Goal: Task Accomplishment & Management: Use online tool/utility

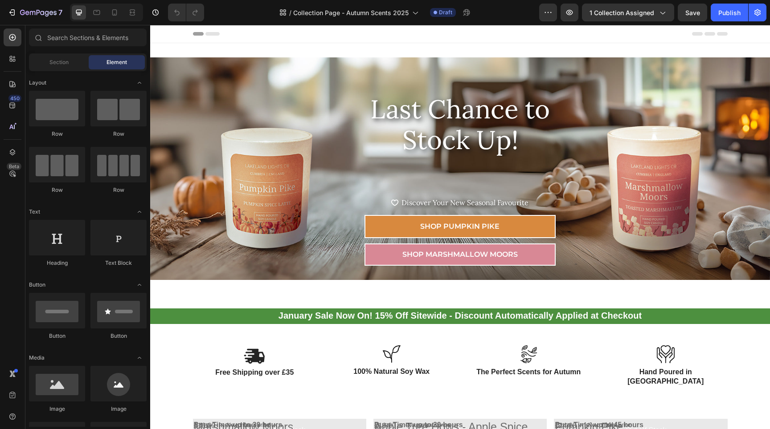
radio input "true"
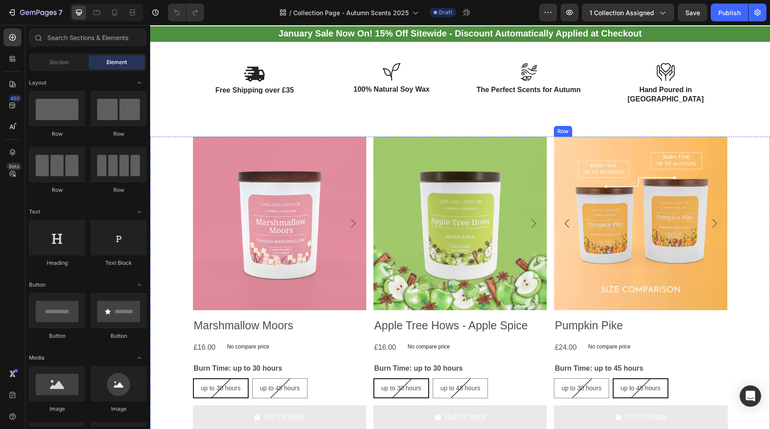
click at [366, 301] on div "Product Images Pumpkin Pike Product Title £24.00 Product Price Product Price No…" at bounding box center [279, 286] width 173 height 299
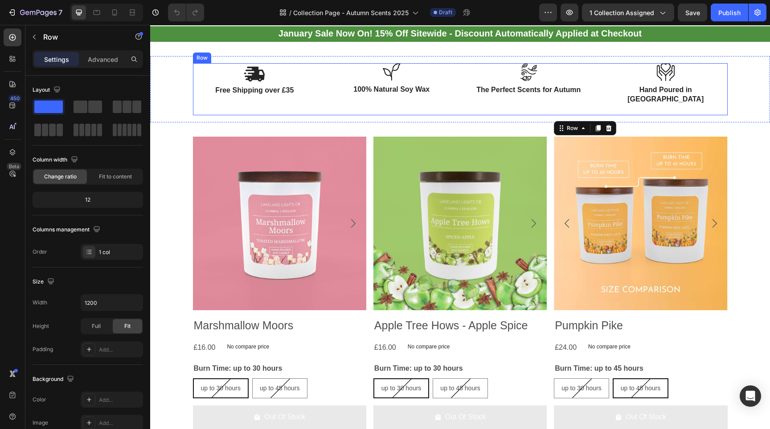
click at [453, 92] on div "Image Free Shipping over £35 Text Block Image 100% Natural Soy Wax Text Block R…" at bounding box center [460, 89] width 535 height 53
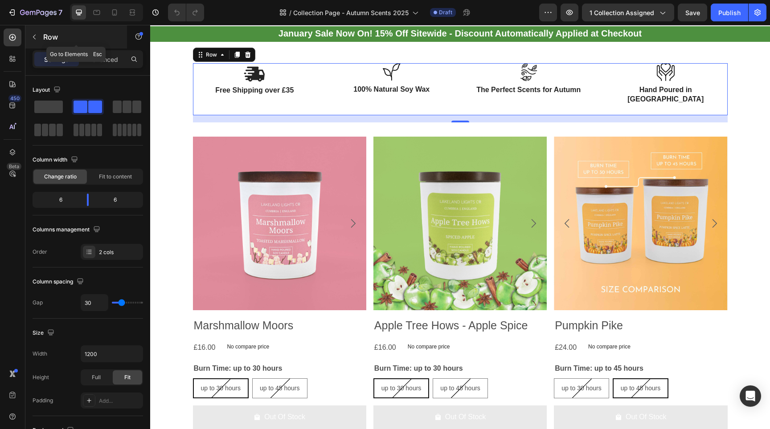
click at [35, 35] on icon "button" at bounding box center [34, 37] width 3 height 5
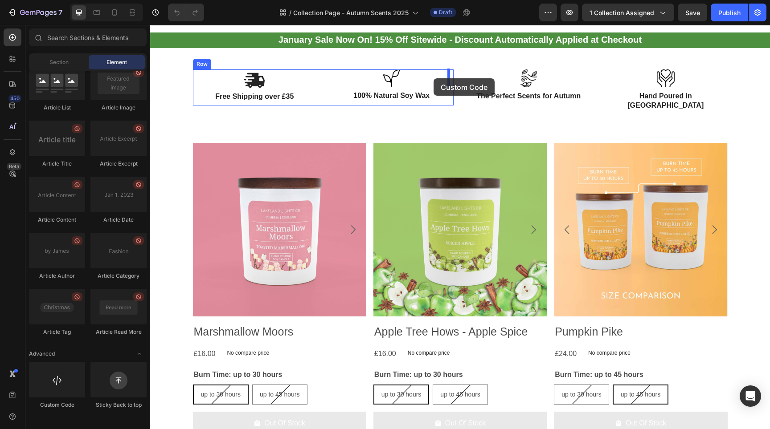
scroll to position [273, 0]
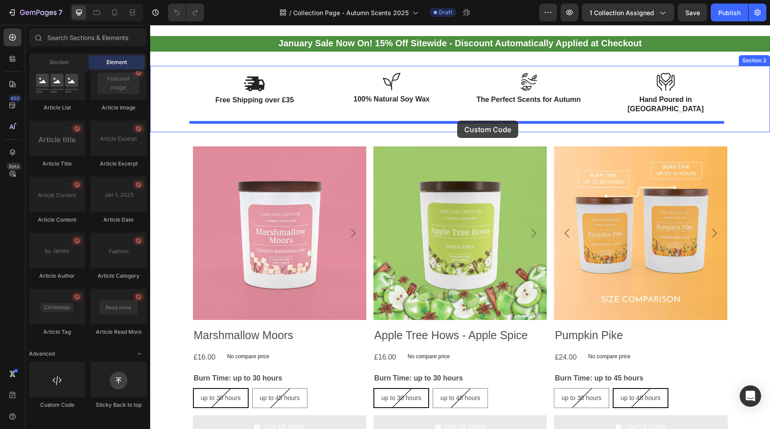
drag, startPoint x: 208, startPoint y: 418, endPoint x: 457, endPoint y: 121, distance: 388.0
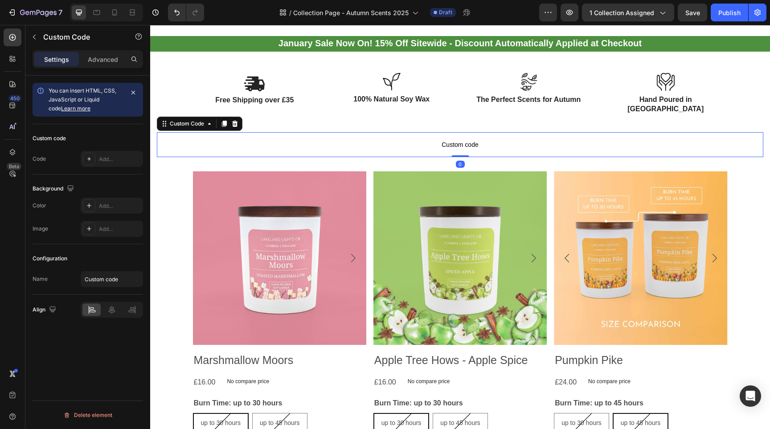
click at [454, 139] on span "Custom code" at bounding box center [460, 144] width 606 height 11
click at [103, 162] on div "Add..." at bounding box center [120, 159] width 42 height 8
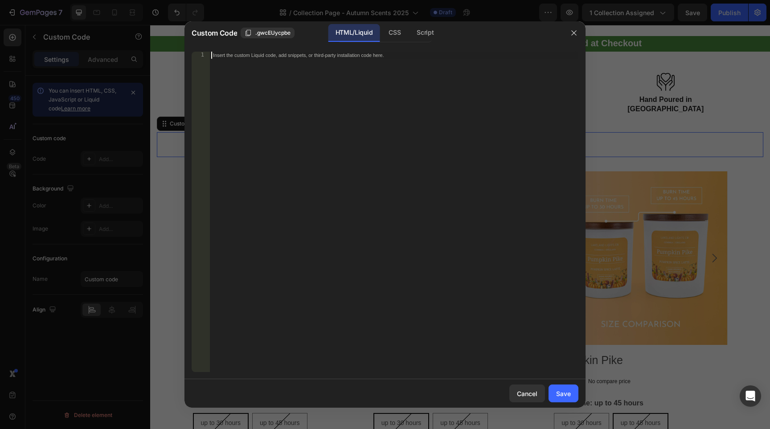
click at [248, 57] on div "Insert the custom Liquid code, add snippets, or third-party installation code h…" at bounding box center [375, 55] width 325 height 6
paste textarea "</div>"
type textarea "</div>"
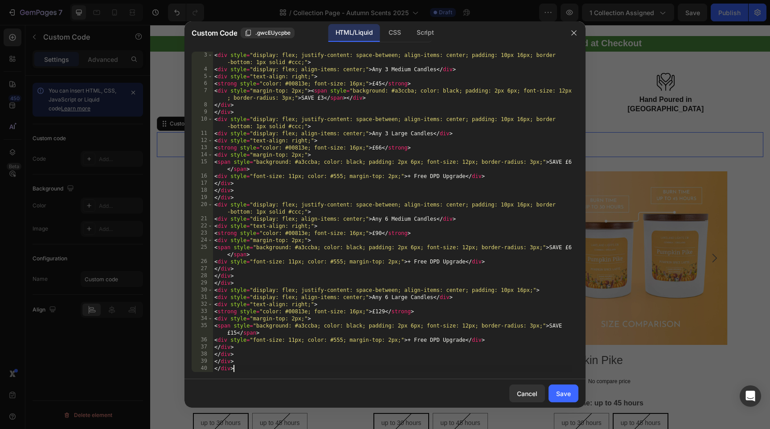
scroll to position [29, 0]
click at [559, 391] on div "Save" at bounding box center [563, 393] width 15 height 9
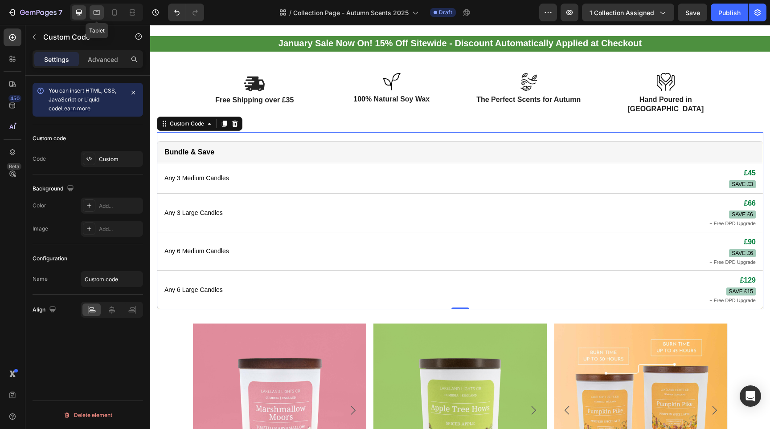
click at [98, 13] on icon at bounding box center [96, 12] width 9 height 9
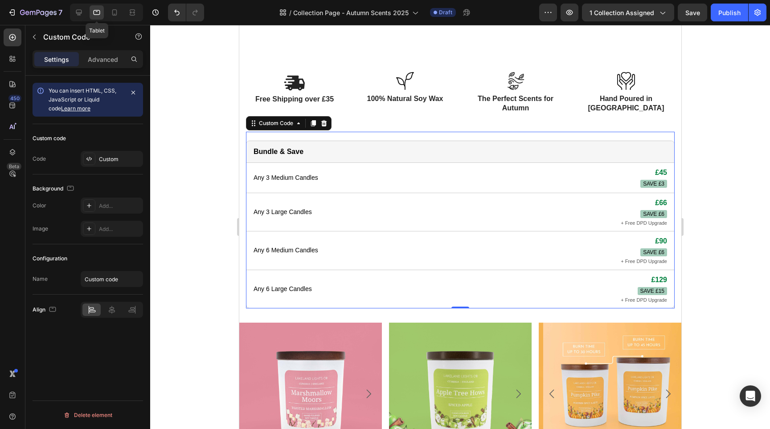
scroll to position [347, 0]
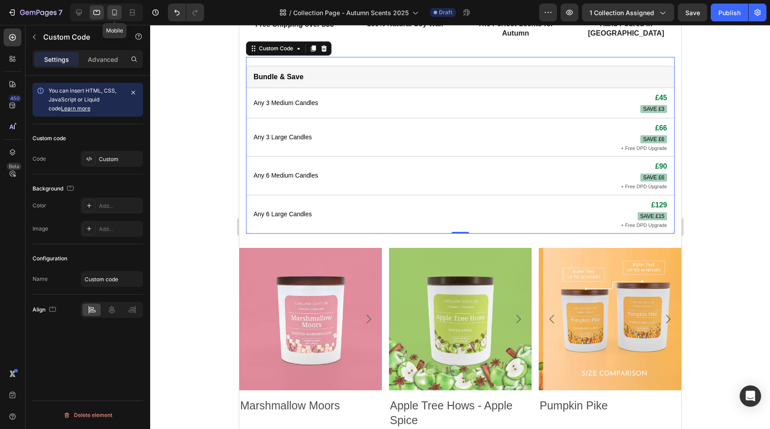
click at [114, 9] on icon at bounding box center [114, 12] width 5 height 6
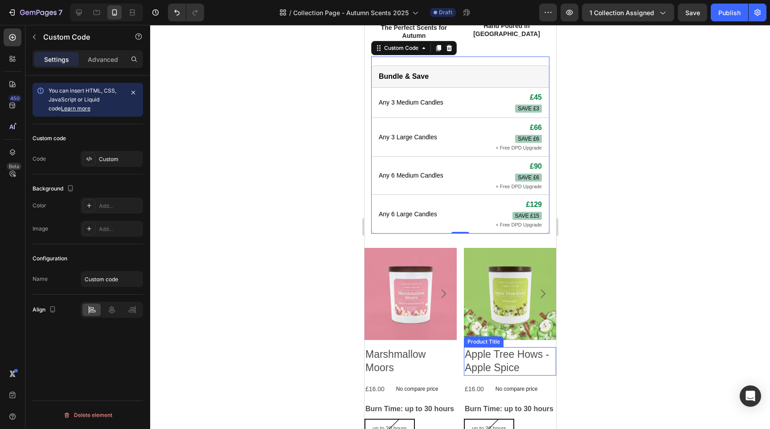
scroll to position [545, 0]
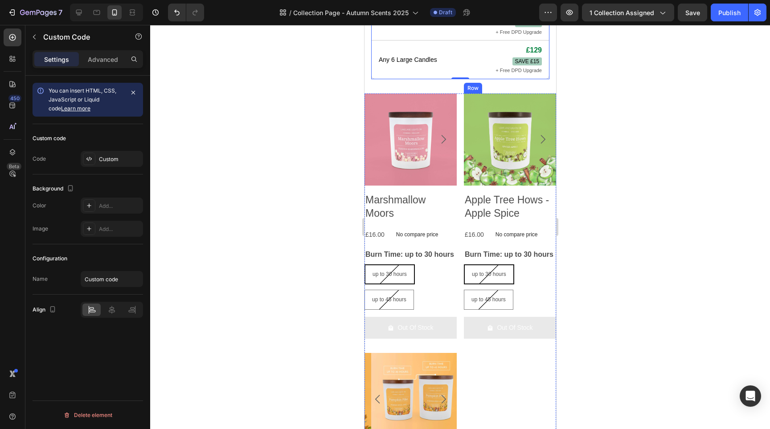
click at [488, 356] on div "Product Images Marshmallow Moors Product Title £16.00 Product Price Product Pri…" at bounding box center [460, 343] width 192 height 499
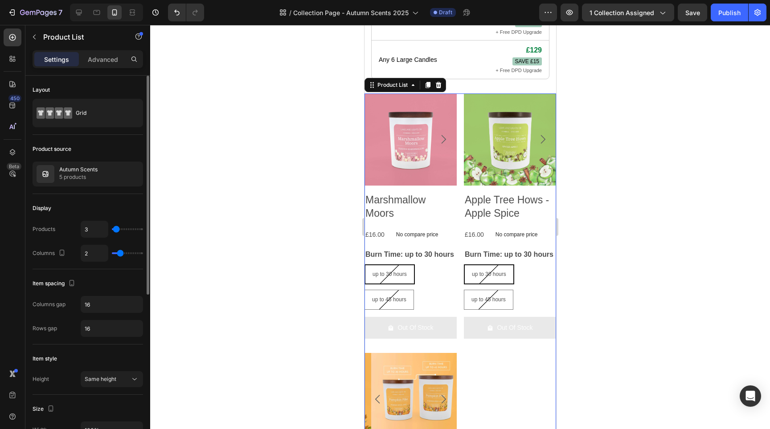
type input "1"
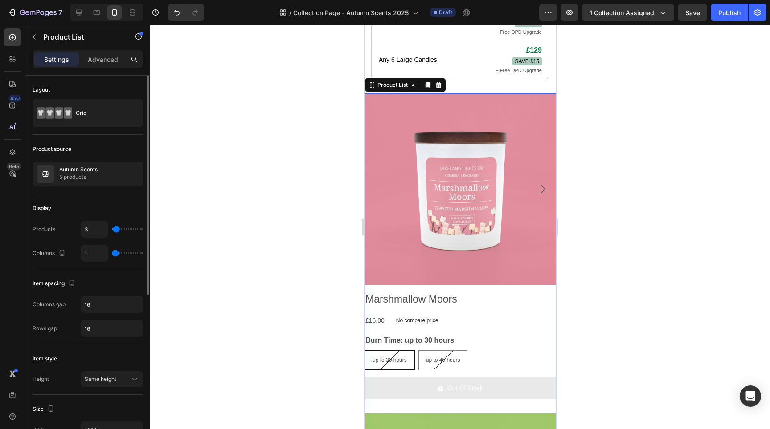
drag, startPoint x: 117, startPoint y: 255, endPoint x: 109, endPoint y: 253, distance: 8.1
type input "1"
click at [109, 253] on div "1" at bounding box center [112, 253] width 62 height 17
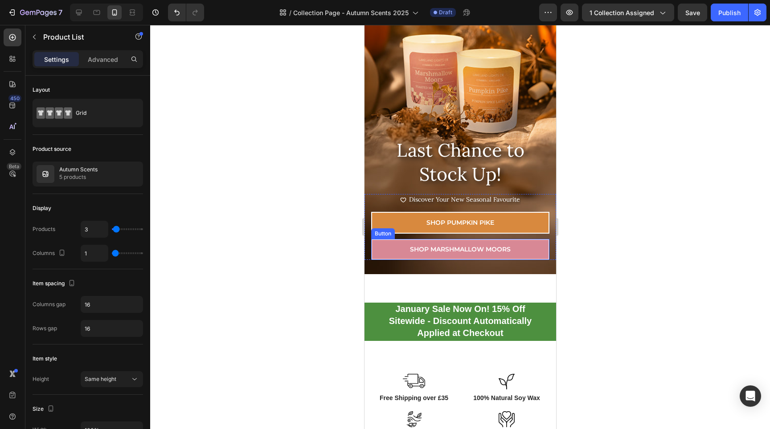
scroll to position [0, 0]
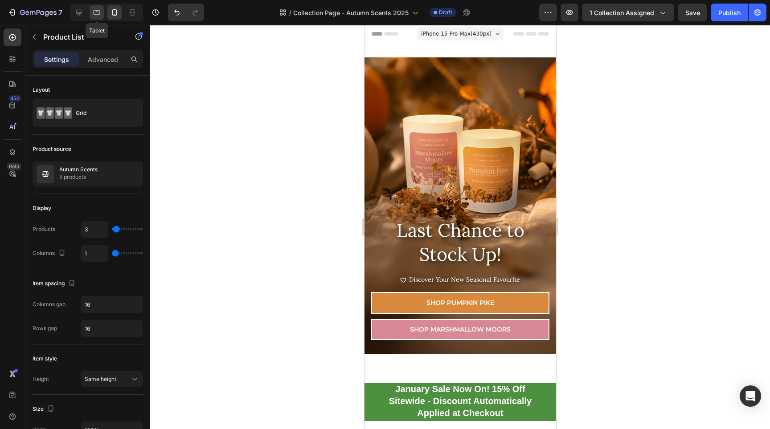
click at [97, 15] on icon at bounding box center [97, 12] width 7 height 5
type input "3"
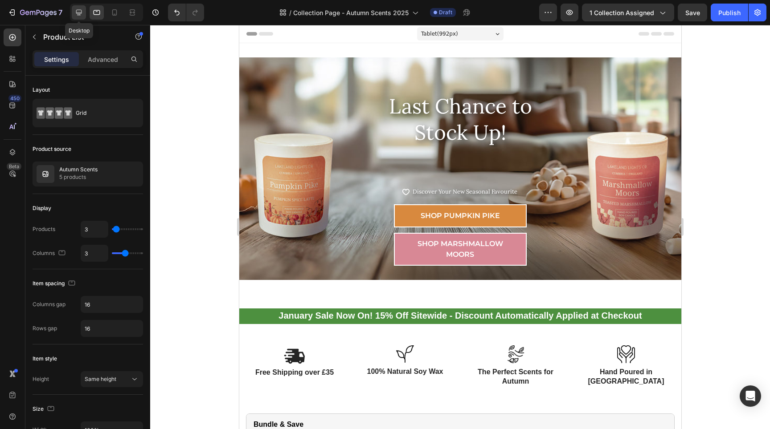
click at [77, 16] on icon at bounding box center [78, 12] width 9 height 9
type input "1200"
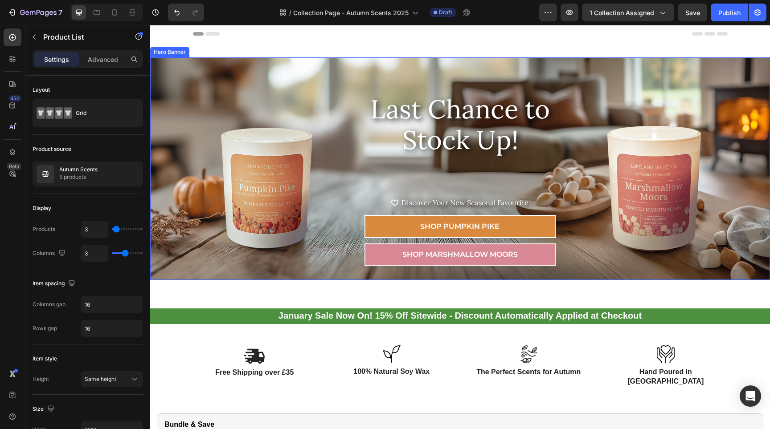
click at [310, 68] on div "Overlay" at bounding box center [460, 168] width 620 height 223
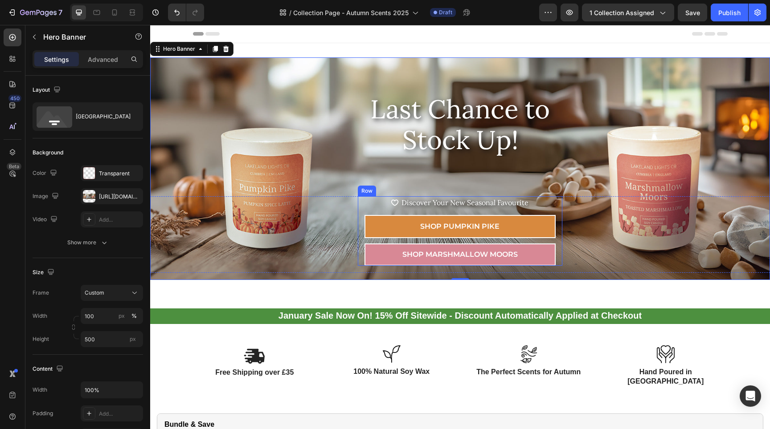
click at [359, 207] on div "Icon Icon List Hoz Discover Your New Seasonal Favourite Text block Icon List Sh…" at bounding box center [460, 230] width 204 height 69
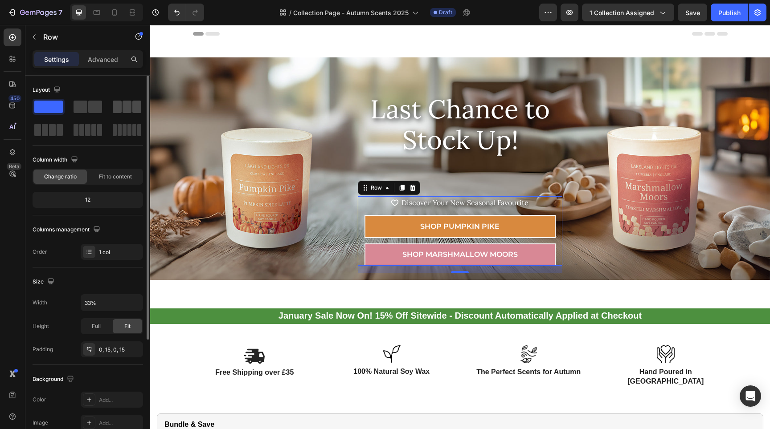
click at [126, 107] on span at bounding box center [127, 107] width 9 height 12
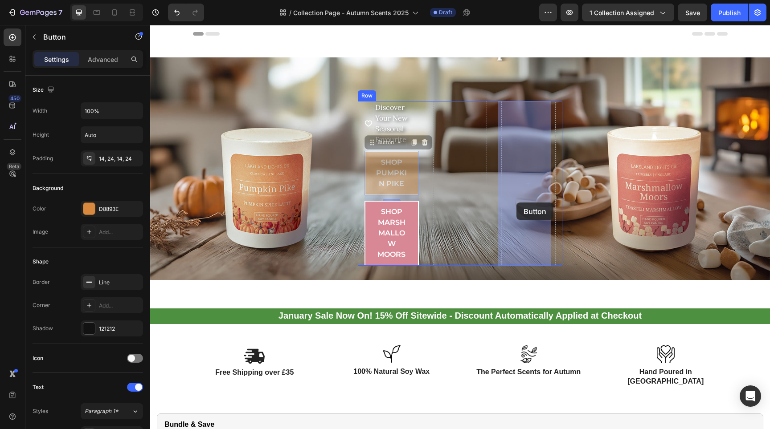
drag, startPoint x: 414, startPoint y: 180, endPoint x: 516, endPoint y: 203, distance: 105.0
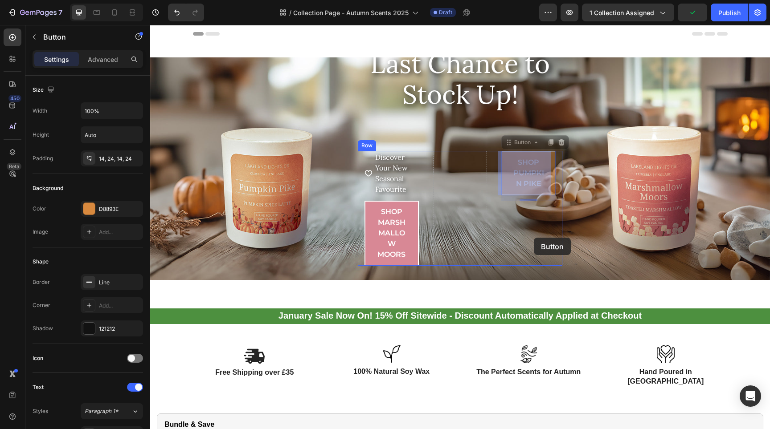
drag, startPoint x: 547, startPoint y: 172, endPoint x: 531, endPoint y: 238, distance: 68.7
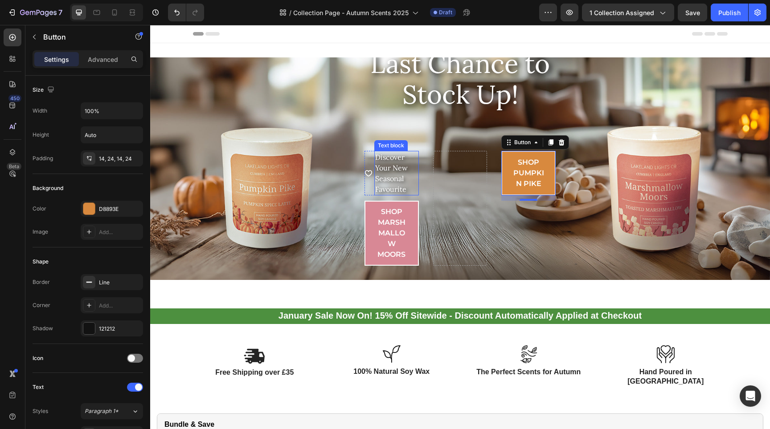
click at [385, 177] on p "Discover Your New Seasonal Favourite" at bounding box center [396, 173] width 43 height 43
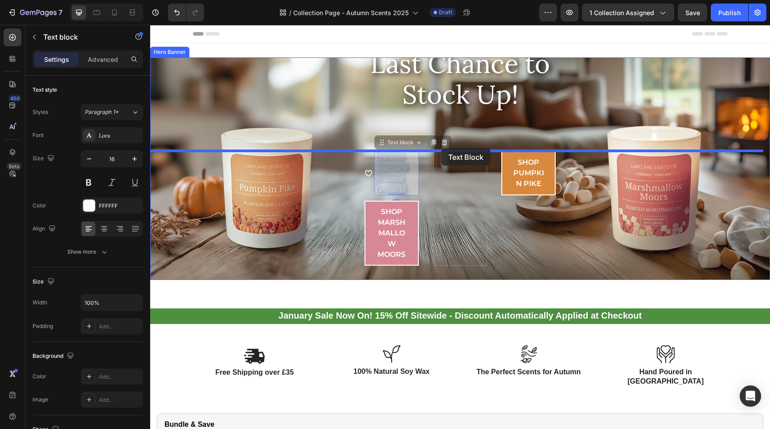
drag, startPoint x: 392, startPoint y: 184, endPoint x: 441, endPoint y: 148, distance: 60.0
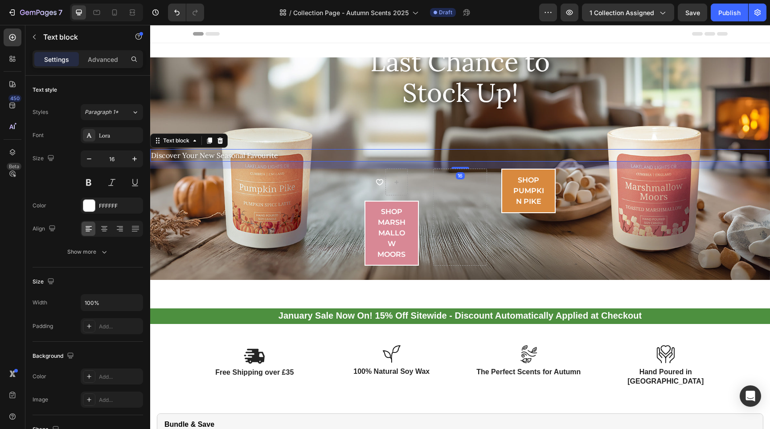
click at [364, 155] on p "Discover Your New Seasonal Favourite" at bounding box center [460, 155] width 618 height 11
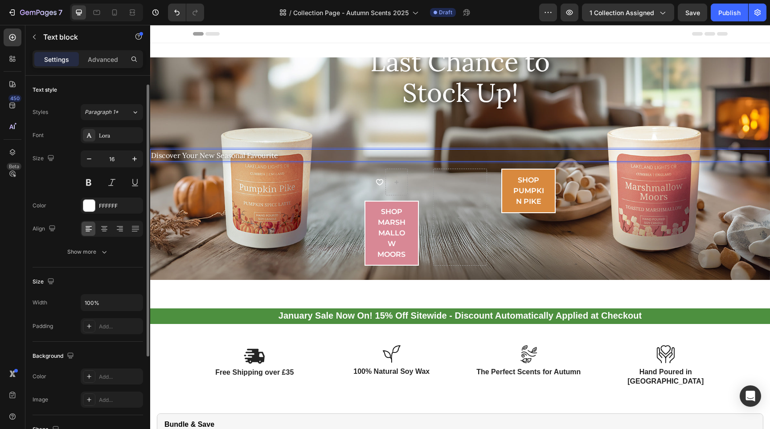
scroll to position [149, 0]
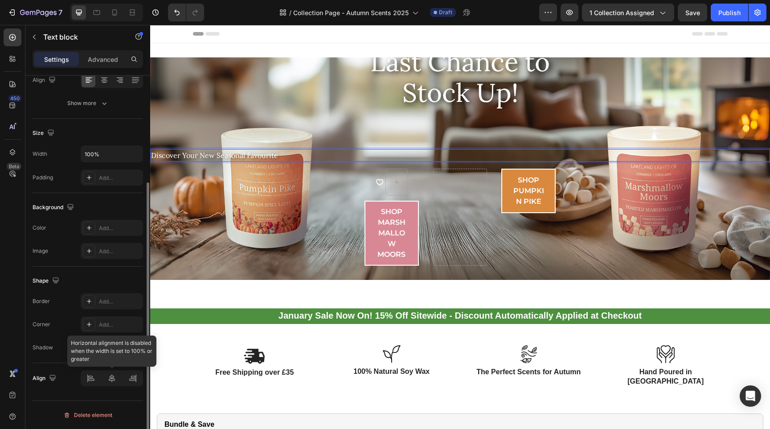
click at [117, 375] on div at bounding box center [112, 379] width 62 height 16
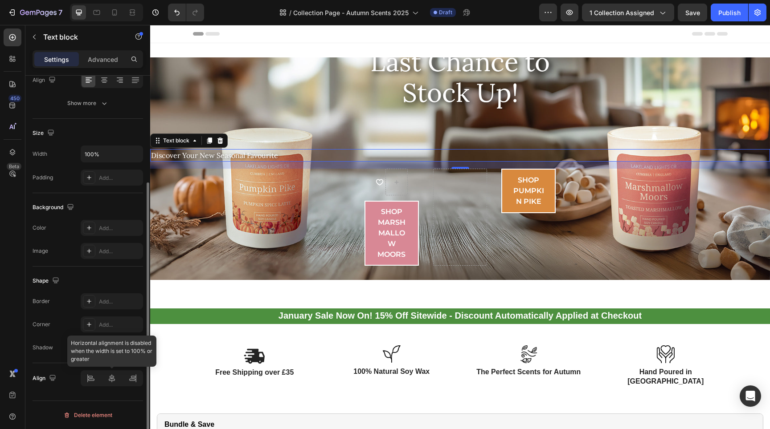
click at [114, 379] on div at bounding box center [112, 379] width 62 height 16
click at [108, 81] on icon at bounding box center [104, 80] width 9 height 9
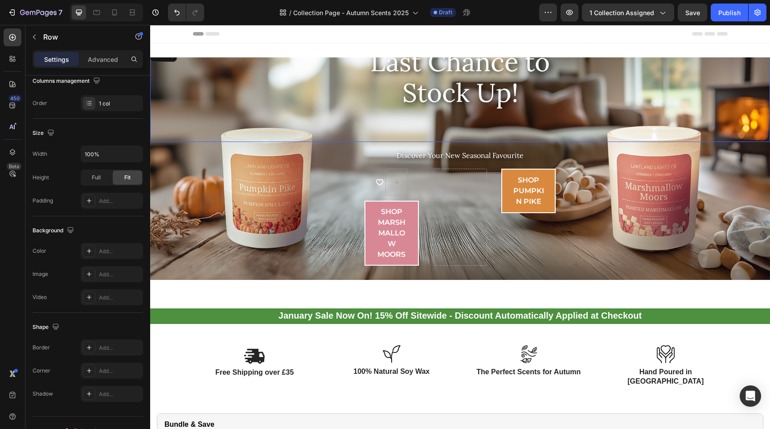
click at [384, 130] on div "Last Chance to Stock Up! Heading" at bounding box center [460, 94] width 620 height 96
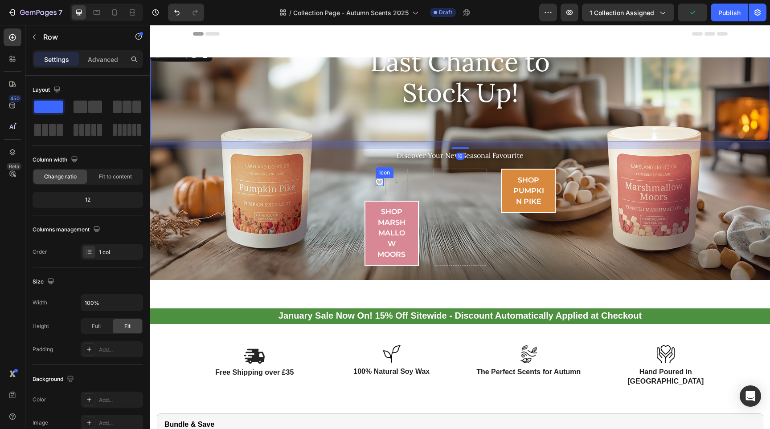
click at [376, 184] on icon at bounding box center [380, 182] width 8 height 8
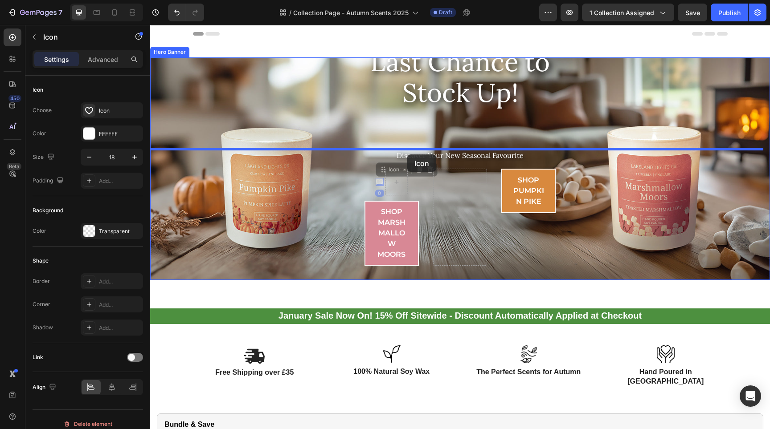
drag, startPoint x: 376, startPoint y: 181, endPoint x: 407, endPoint y: 155, distance: 41.4
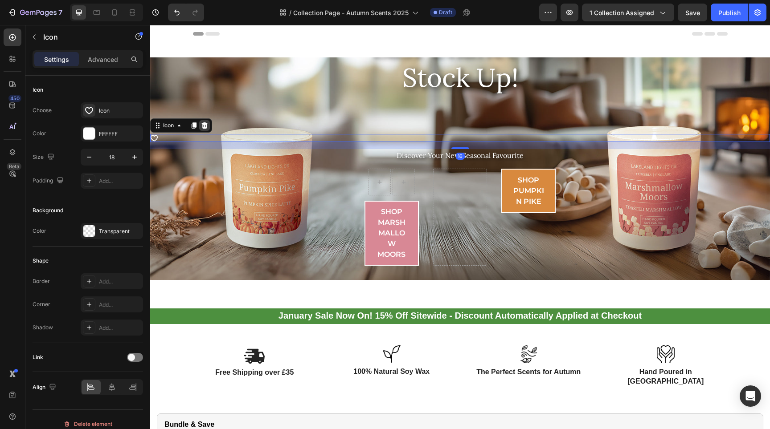
click at [207, 124] on icon at bounding box center [205, 126] width 6 height 6
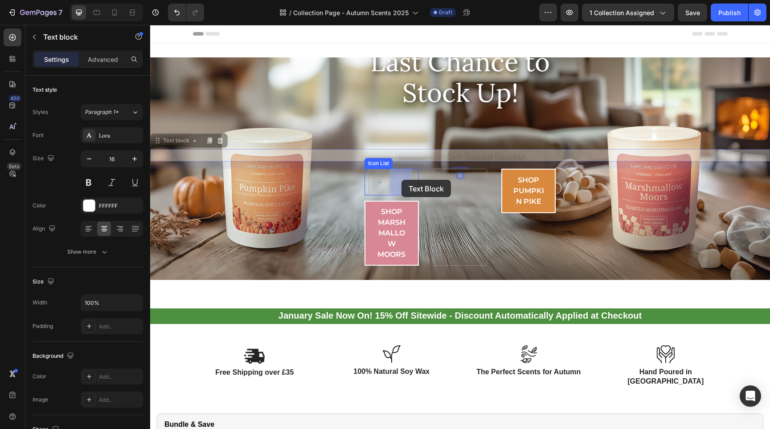
drag, startPoint x: 436, startPoint y: 155, endPoint x: 401, endPoint y: 180, distance: 42.4
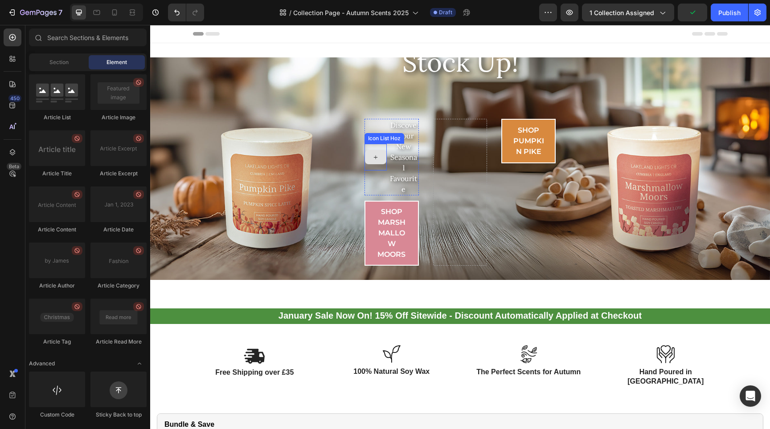
click at [375, 161] on icon at bounding box center [375, 158] width 7 height 8
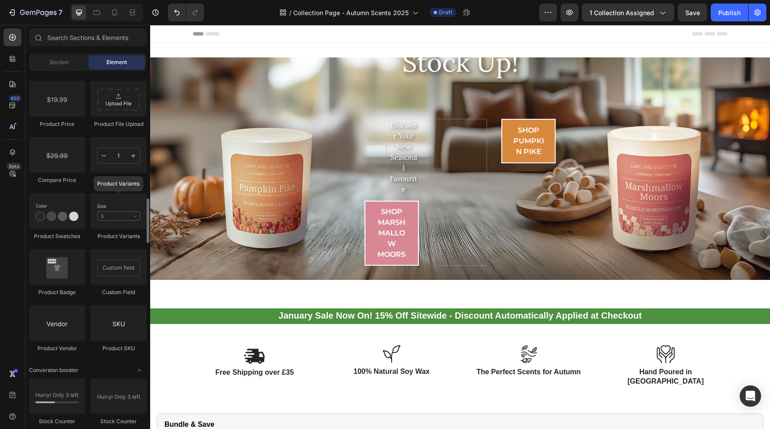
scroll to position [1337, 0]
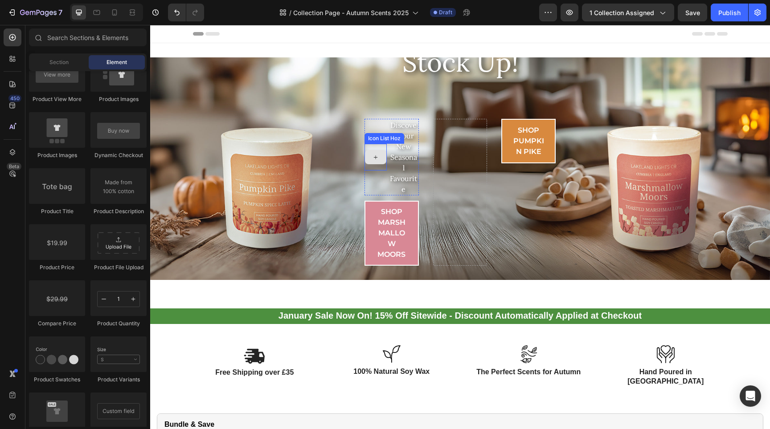
click at [374, 154] on icon at bounding box center [375, 158] width 7 height 8
click at [374, 157] on icon at bounding box center [375, 158] width 7 height 8
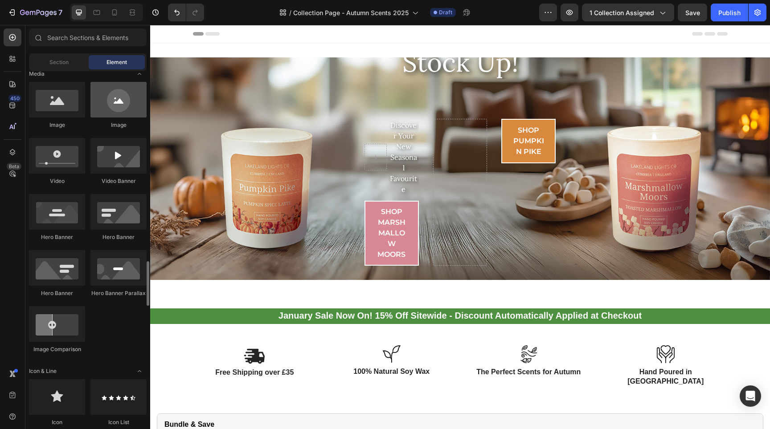
scroll to position [422, 0]
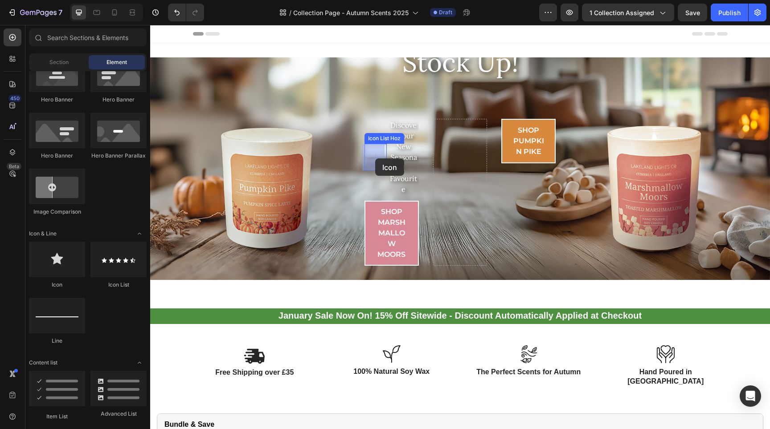
drag, startPoint x: 210, startPoint y: 288, endPoint x: 375, endPoint y: 159, distance: 209.7
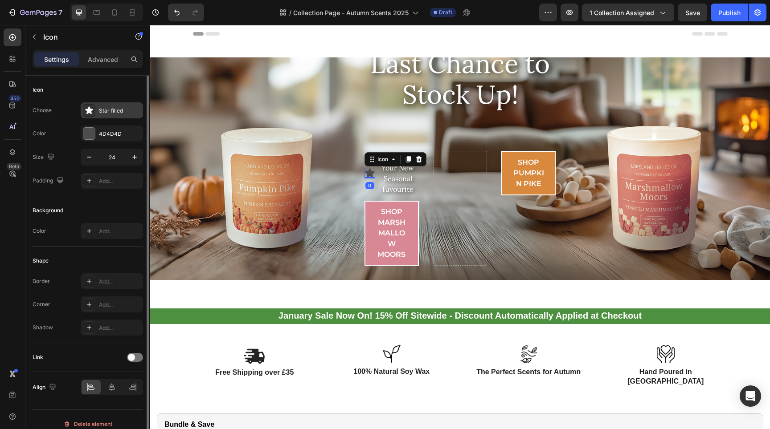
click at [99, 112] on div "Star filled" at bounding box center [120, 111] width 42 height 8
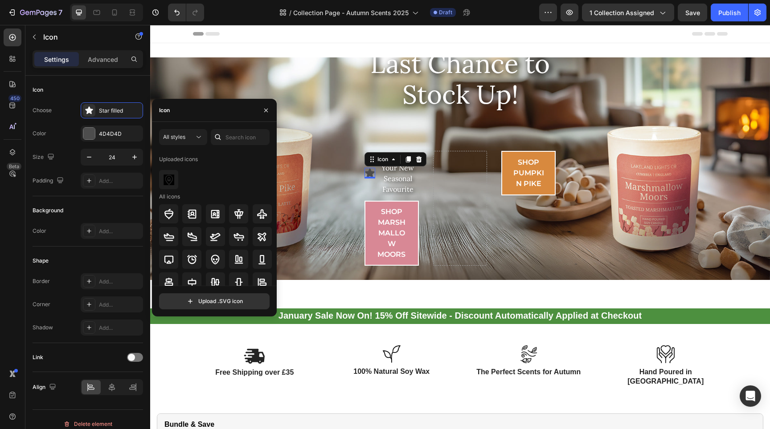
click at [197, 110] on div "Icon" at bounding box center [214, 110] width 125 height 23
click at [173, 113] on div "Icon" at bounding box center [162, 110] width 21 height 23
click at [242, 140] on input "text" at bounding box center [240, 137] width 59 height 16
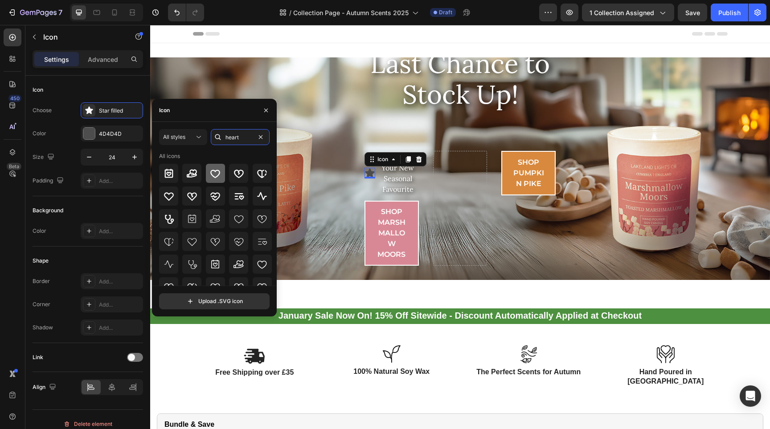
type input "heart"
click at [218, 174] on icon at bounding box center [215, 174] width 10 height 8
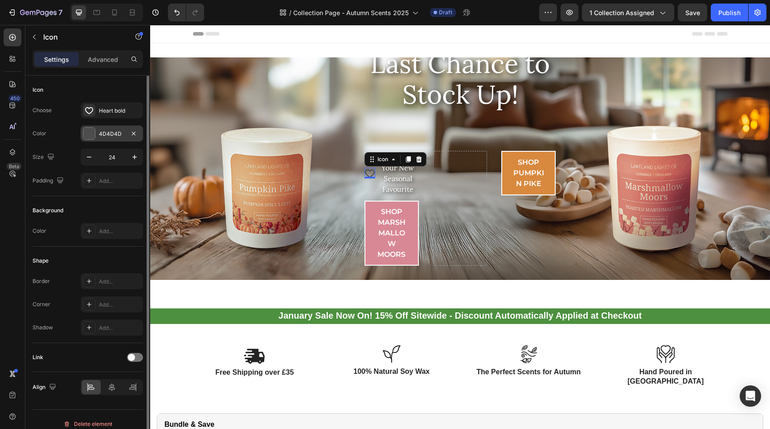
click at [94, 135] on div at bounding box center [89, 133] width 12 height 12
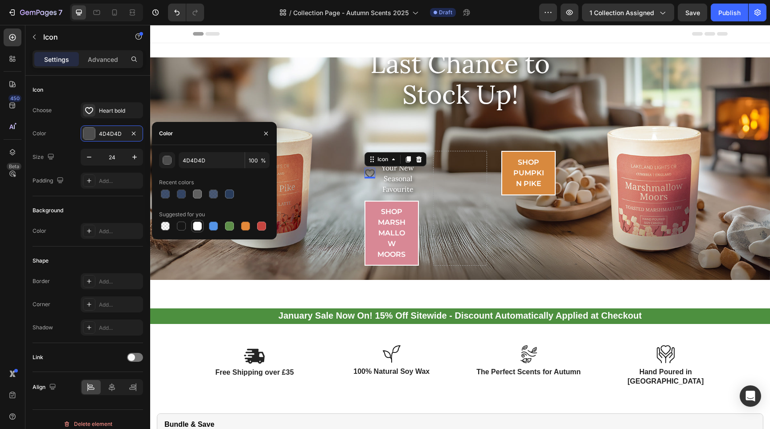
click at [200, 227] on div at bounding box center [197, 226] width 9 height 9
type input "FFFFFF"
click at [414, 128] on div "Last Chance to Stock Up! Heading" at bounding box center [460, 96] width 620 height 96
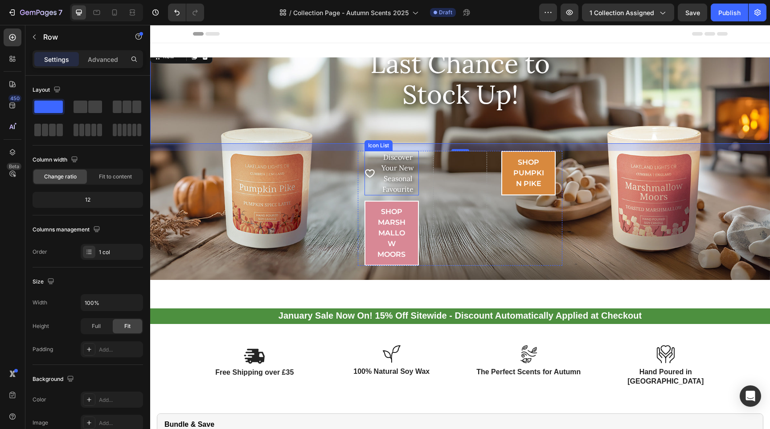
click at [371, 194] on li "Icon Icon List Hoz Discover Your New Seasonal Favourite Text block" at bounding box center [391, 173] width 54 height 45
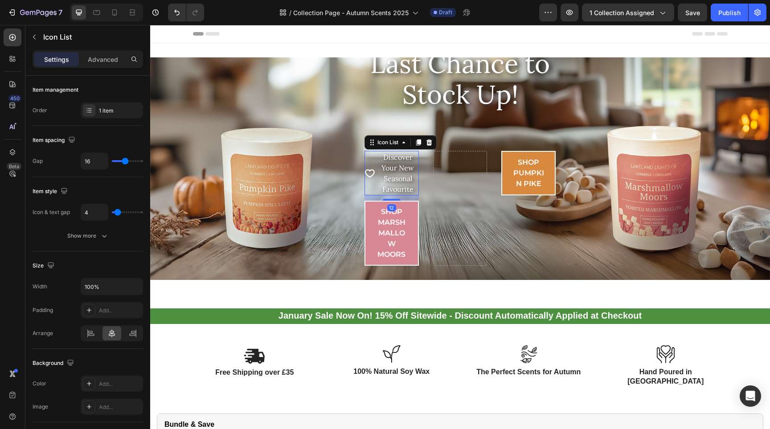
click at [370, 189] on li "Icon Icon List Hoz Discover Your New Seasonal Favourite Text block" at bounding box center [391, 173] width 54 height 45
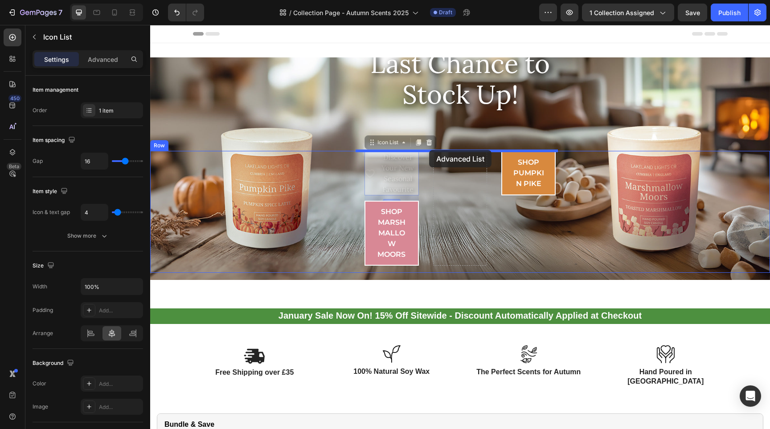
drag, startPoint x: 370, startPoint y: 189, endPoint x: 429, endPoint y: 150, distance: 70.7
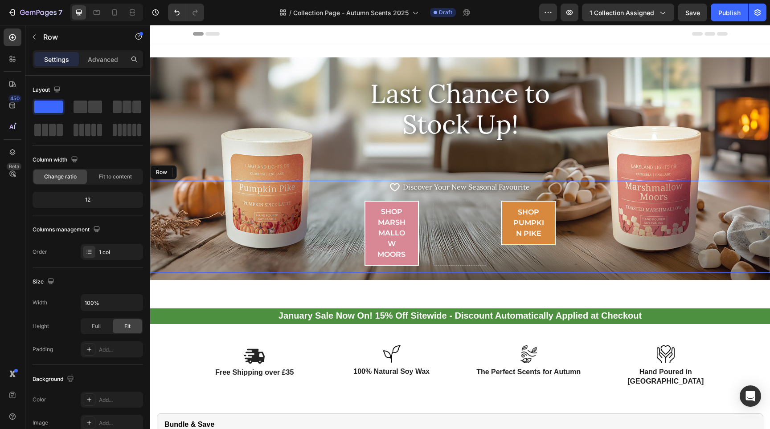
click at [327, 238] on div "Icon Icon List Hoz Discover Your New Seasonal Favourite Text block Icon List 12…" at bounding box center [460, 227] width 620 height 92
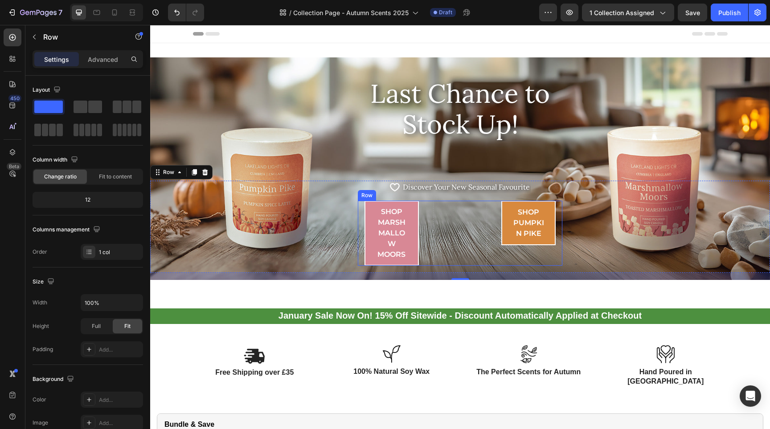
click at [359, 237] on div "Shop Marshmallow Moors Button Shop Pumpkin [GEOGRAPHIC_DATA]" at bounding box center [460, 233] width 204 height 65
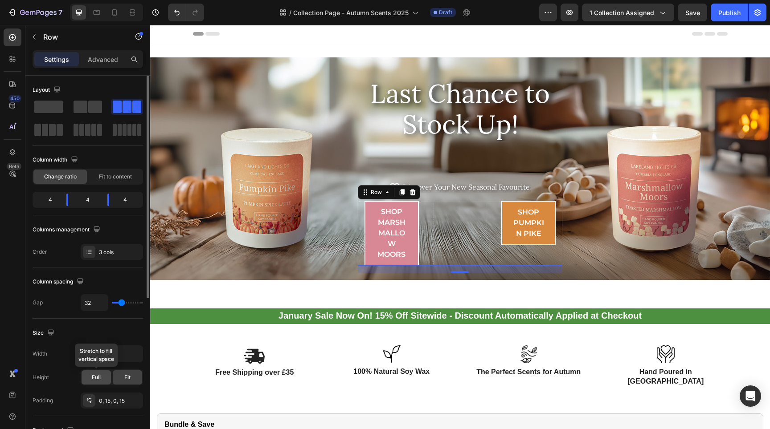
click at [97, 380] on span "Full" at bounding box center [96, 378] width 9 height 8
click at [128, 380] on span "Fit" at bounding box center [127, 378] width 6 height 8
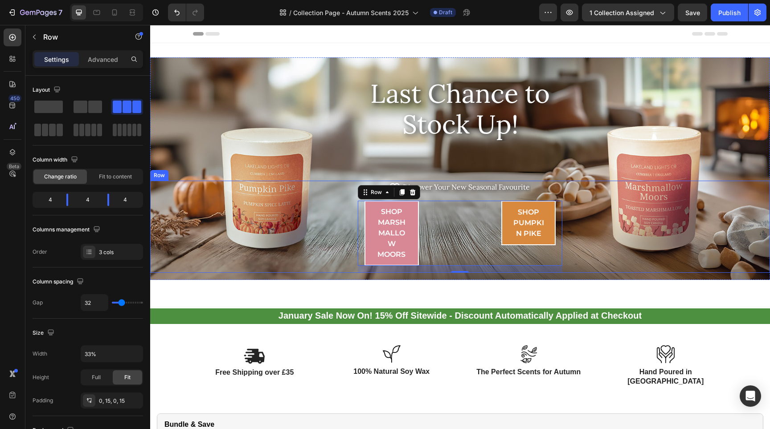
click at [614, 244] on div "Icon Icon List Hoz Discover Your New Seasonal Favourite Text block Icon List Sh…" at bounding box center [460, 227] width 620 height 92
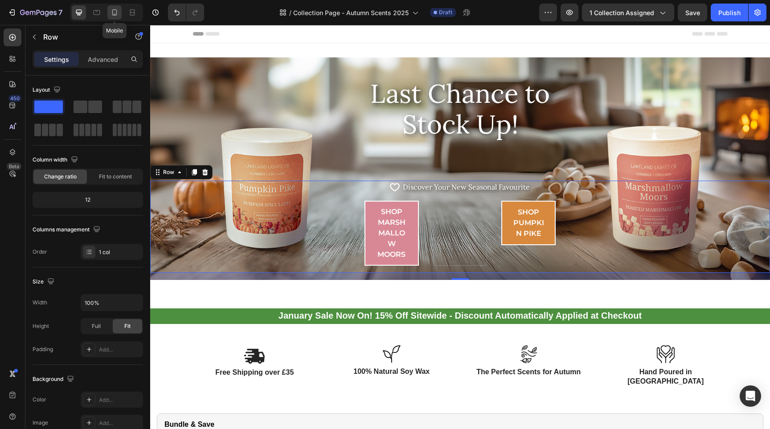
click at [116, 13] on icon at bounding box center [114, 12] width 9 height 9
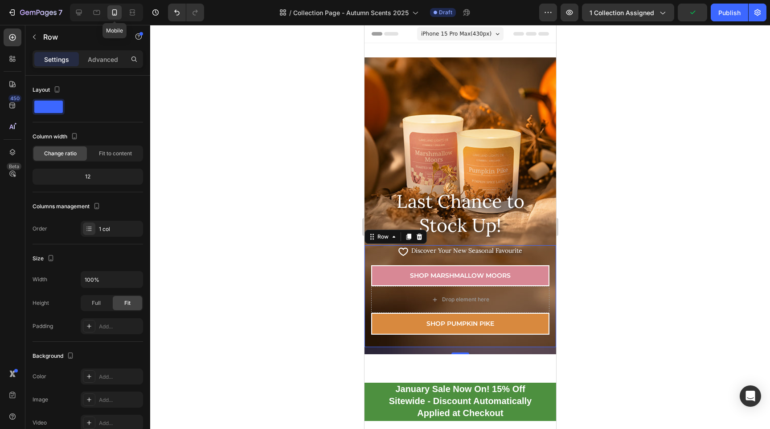
scroll to position [189, 0]
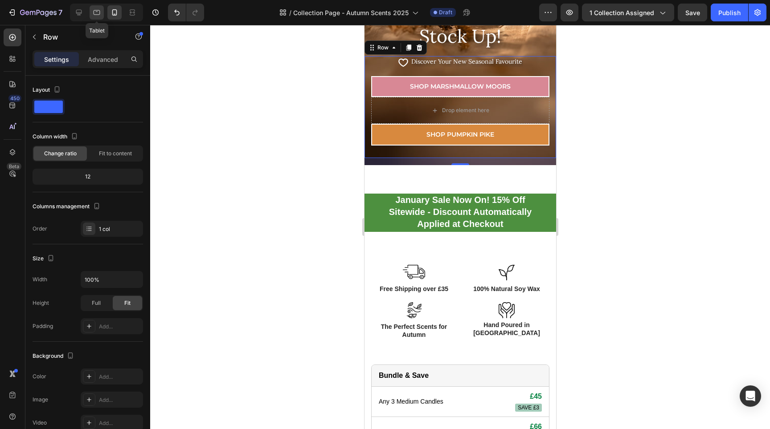
click at [98, 15] on icon at bounding box center [97, 12] width 7 height 5
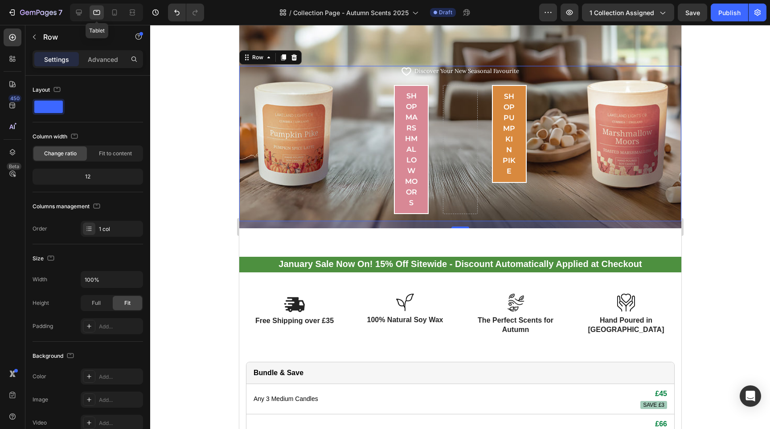
scroll to position [51, 0]
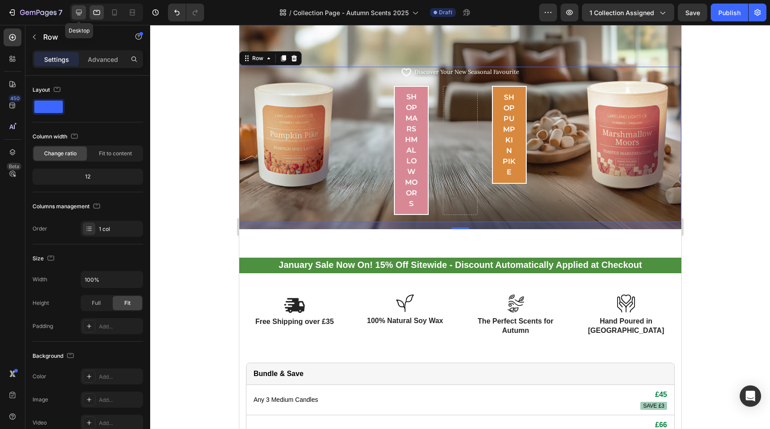
click at [77, 16] on icon at bounding box center [78, 12] width 9 height 9
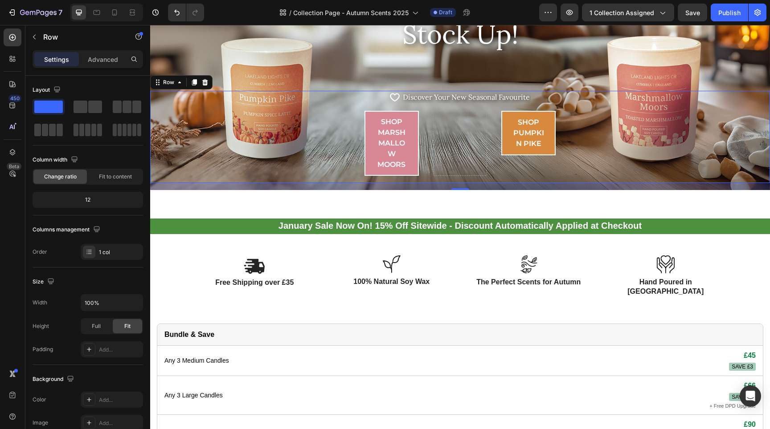
scroll to position [15, 0]
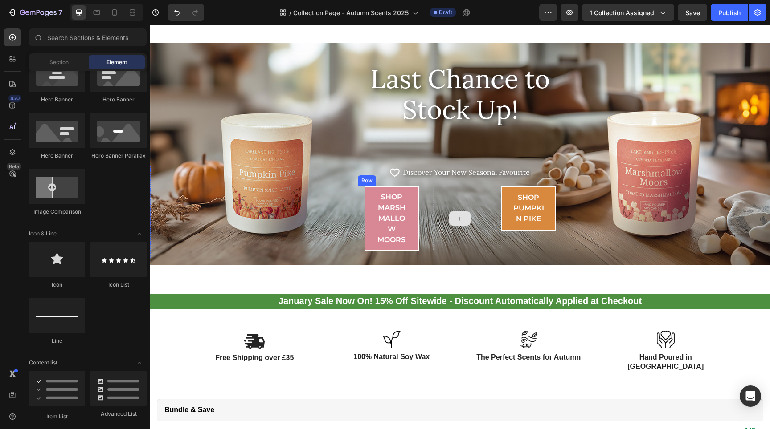
click at [460, 221] on icon at bounding box center [459, 219] width 7 height 8
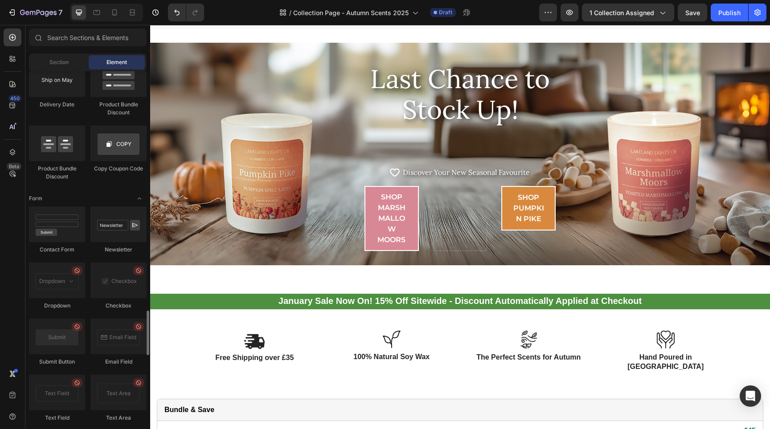
scroll to position [2230, 0]
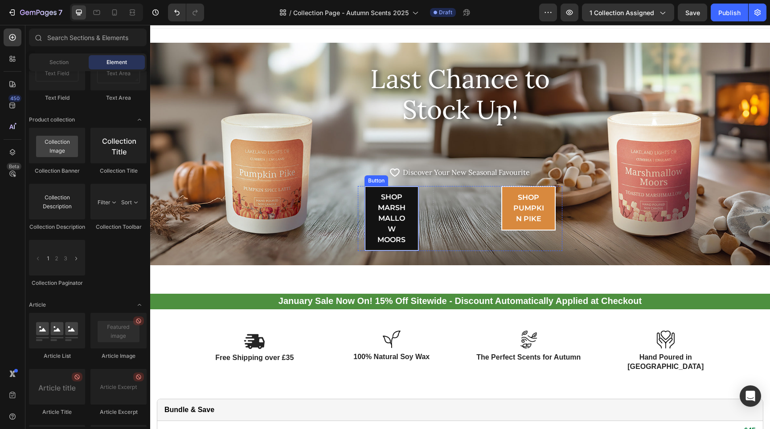
click at [405, 229] on link "Shop Marshmallow Moors" at bounding box center [391, 218] width 54 height 65
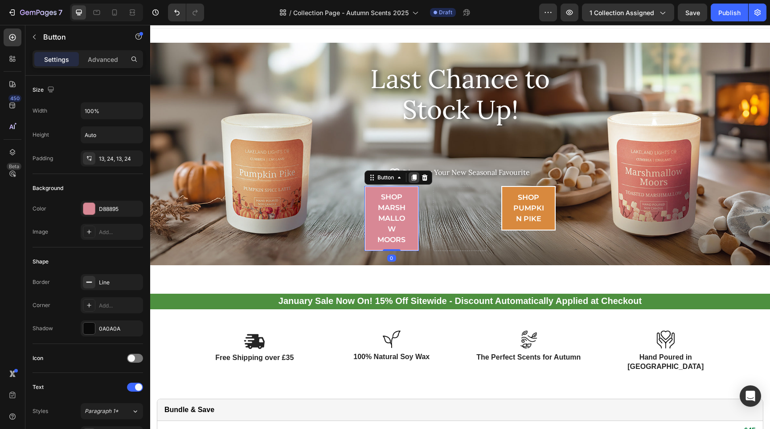
click at [412, 179] on icon at bounding box center [414, 178] width 5 height 6
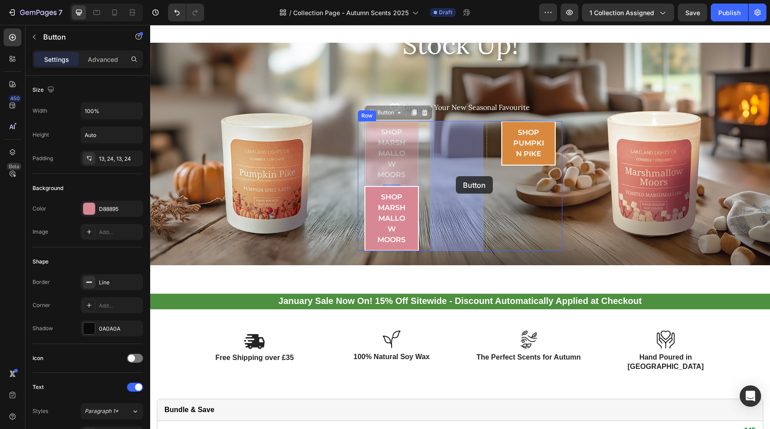
drag, startPoint x: 408, startPoint y: 151, endPoint x: 456, endPoint y: 176, distance: 53.8
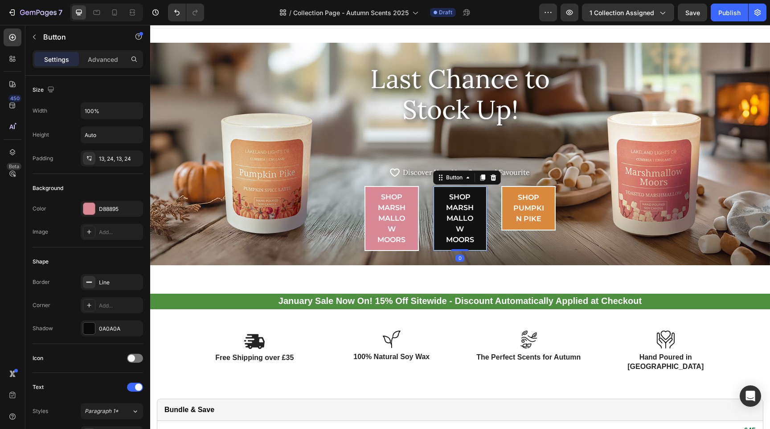
click at [478, 225] on link "Shop Marshmallow Moors" at bounding box center [460, 218] width 54 height 65
click at [450, 217] on p "Shop Marshmallow Moors" at bounding box center [460, 218] width 33 height 53
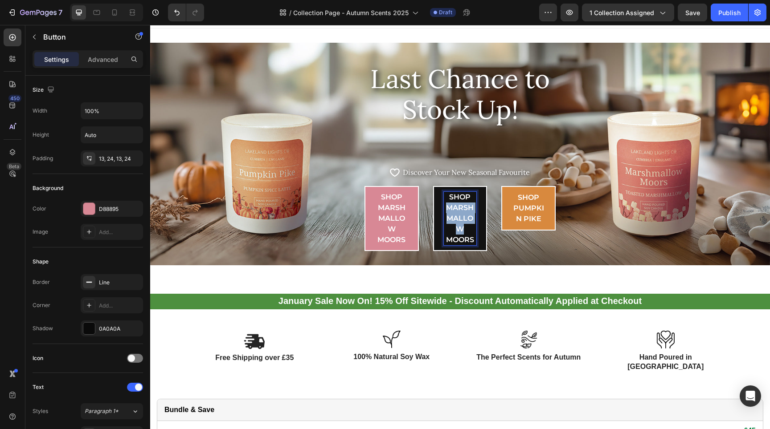
click at [450, 217] on p "Shop Marshmallow Moors" at bounding box center [460, 218] width 33 height 53
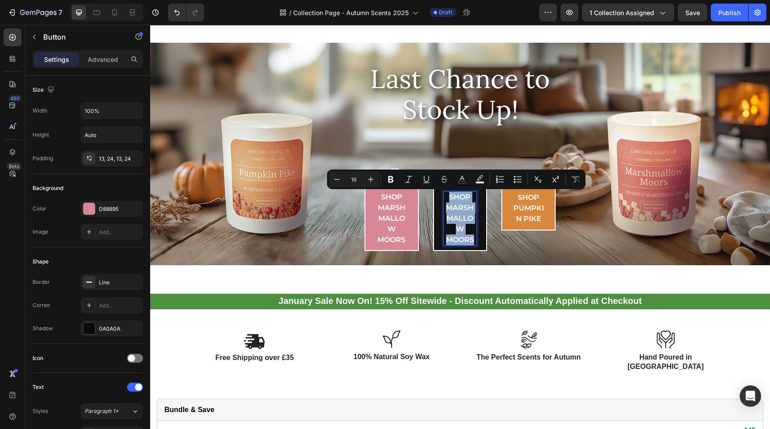
click at [450, 216] on p "Shop Marshmallow Moors" at bounding box center [460, 218] width 33 height 53
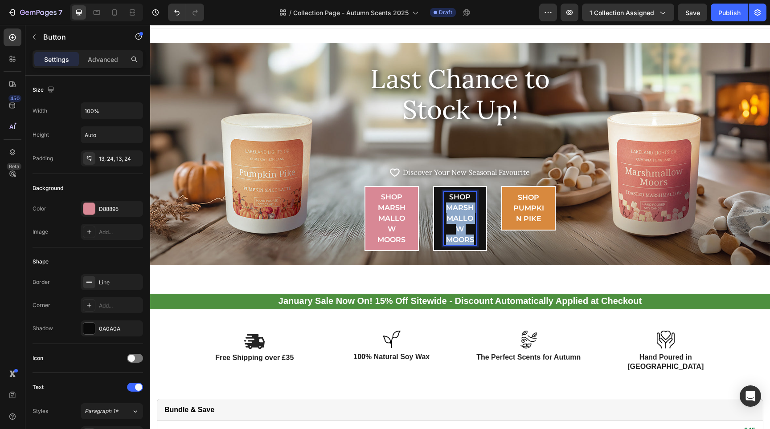
drag, startPoint x: 441, startPoint y: 208, endPoint x: 472, endPoint y: 244, distance: 47.7
click at [472, 244] on p "Shop Marshmallow Moors" at bounding box center [460, 218] width 33 height 53
click at [437, 197] on link "Shop APPLE TREE HOWS" at bounding box center [460, 213] width 54 height 54
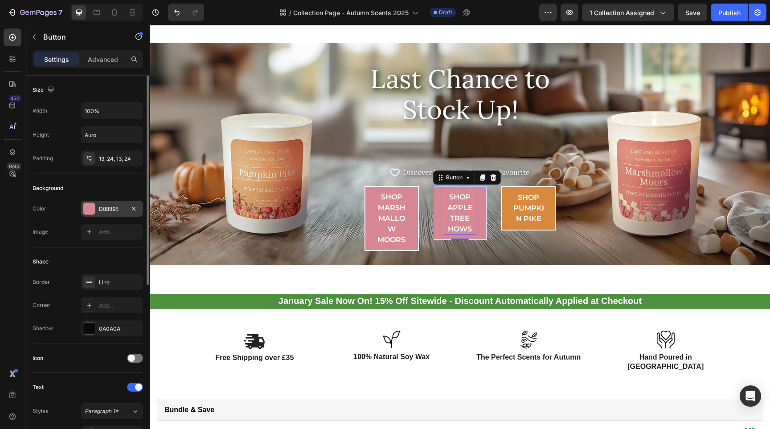
click at [88, 209] on div at bounding box center [89, 209] width 12 height 12
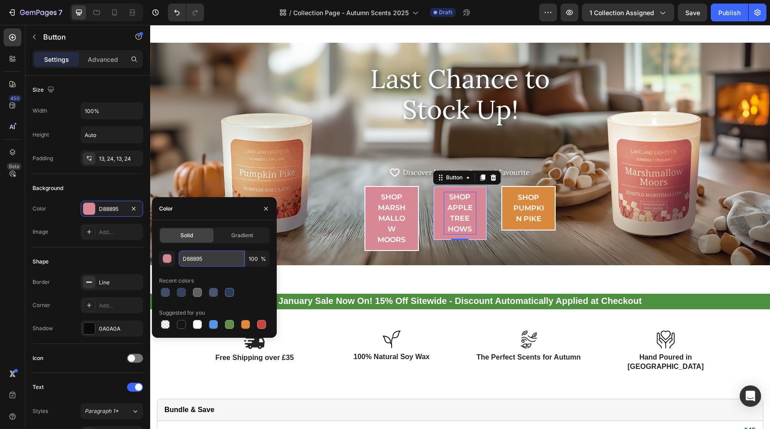
click at [216, 261] on input "D88895" at bounding box center [212, 259] width 66 height 16
paste input "9fc669"
type input "9fc669"
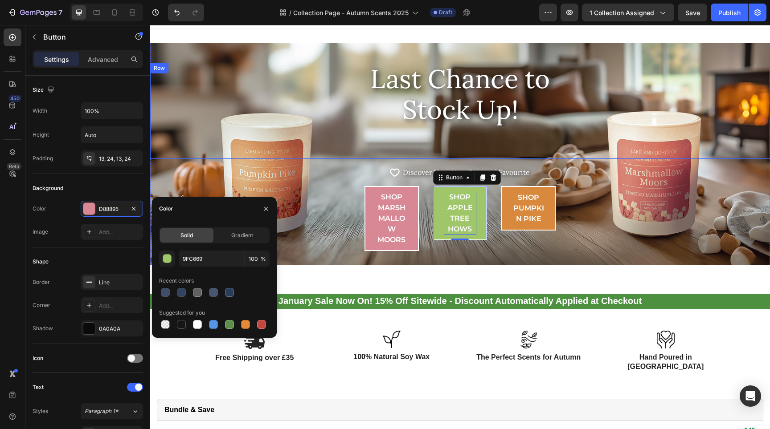
click at [282, 128] on div "Last Chance to Stock Up! Heading" at bounding box center [460, 111] width 620 height 96
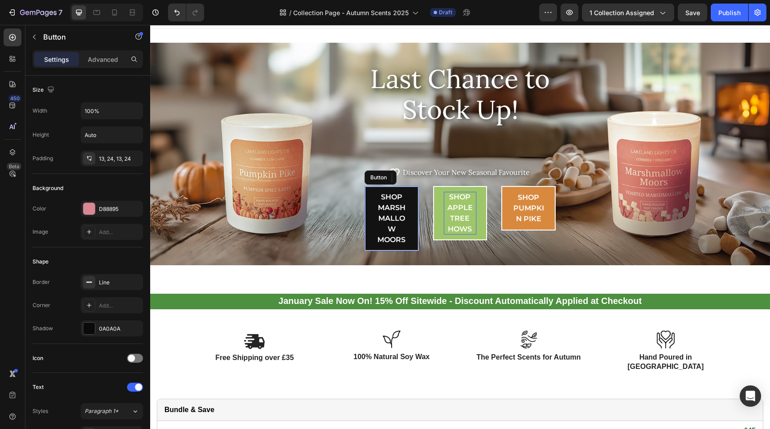
click at [410, 228] on link "Shop Marshmallow Moors" at bounding box center [391, 218] width 54 height 65
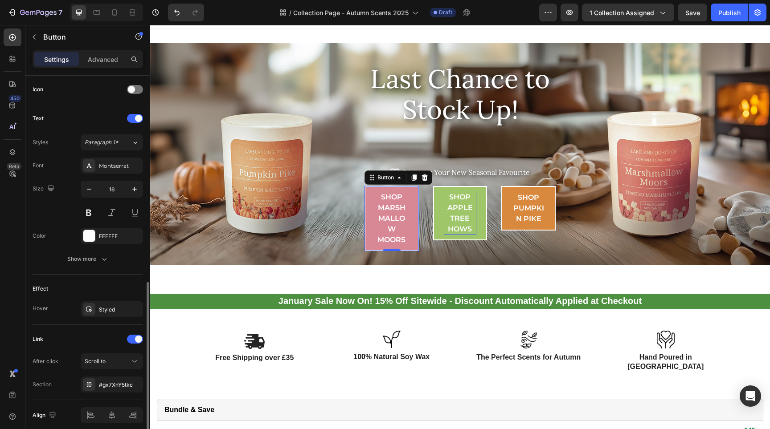
scroll to position [306, 0]
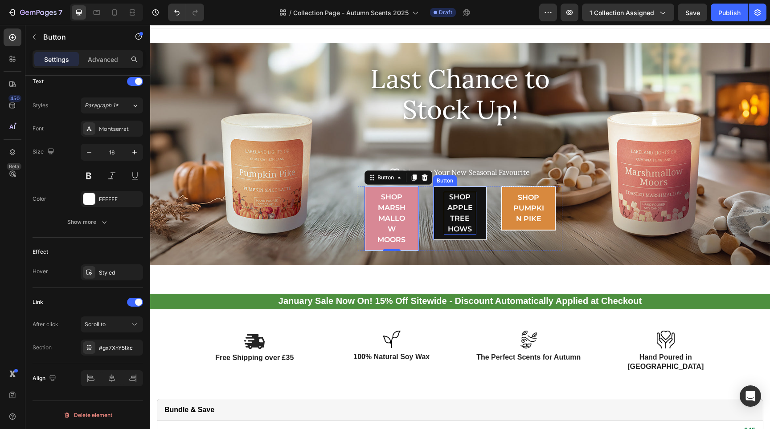
click at [480, 230] on link "Shop APPLE TREE HOWS" at bounding box center [460, 213] width 54 height 54
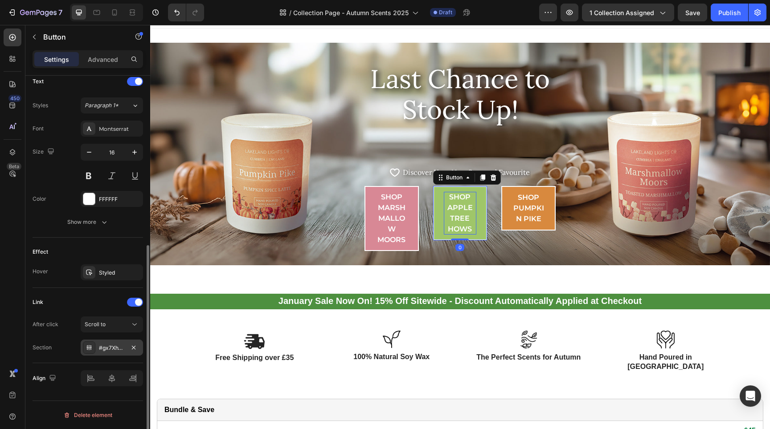
click at [122, 351] on div "#gx7XhY5tkc" at bounding box center [112, 348] width 26 height 8
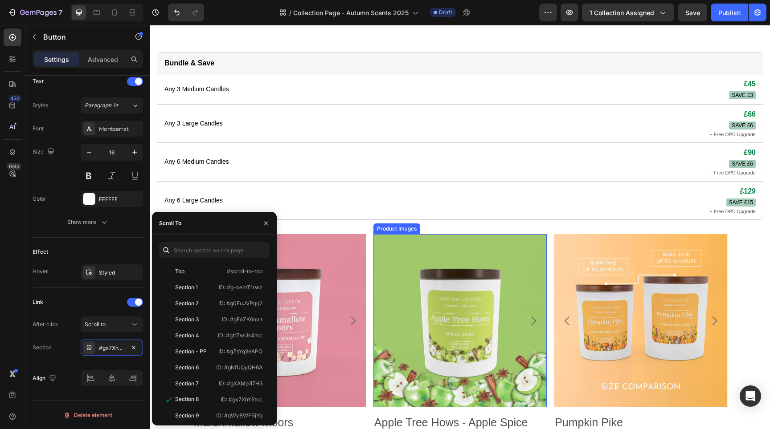
scroll to position [551, 0]
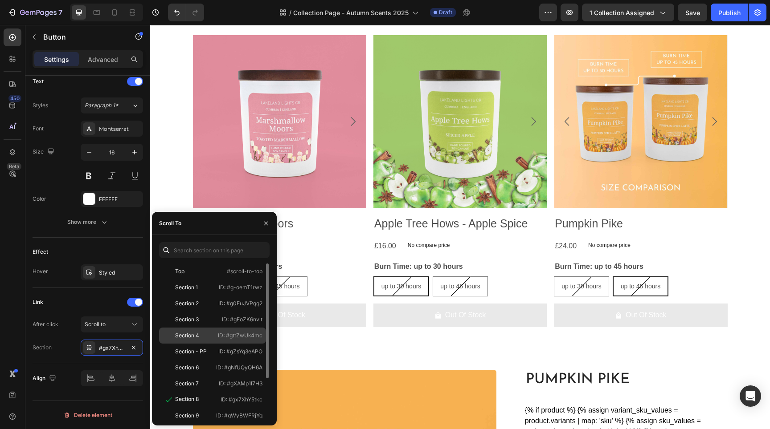
click at [215, 344] on div "Section 4 ID: #gttZwUk4mc" at bounding box center [212, 352] width 107 height 16
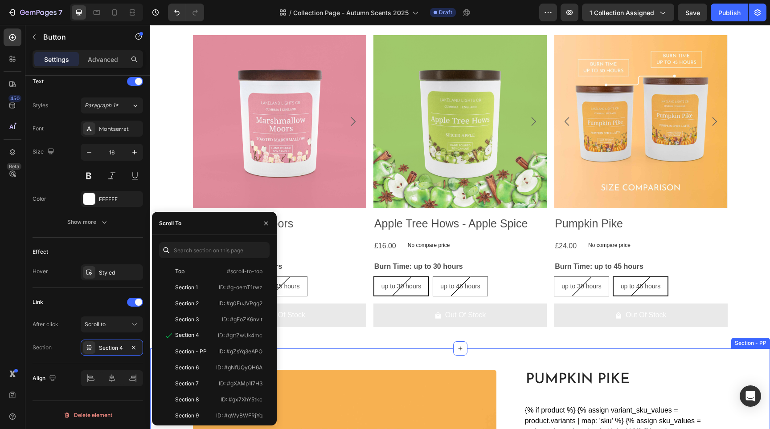
click at [358, 347] on div "Product Images Marshmallow Moors Product Title £16.00 Product Price Product Pri…" at bounding box center [460, 185] width 620 height 328
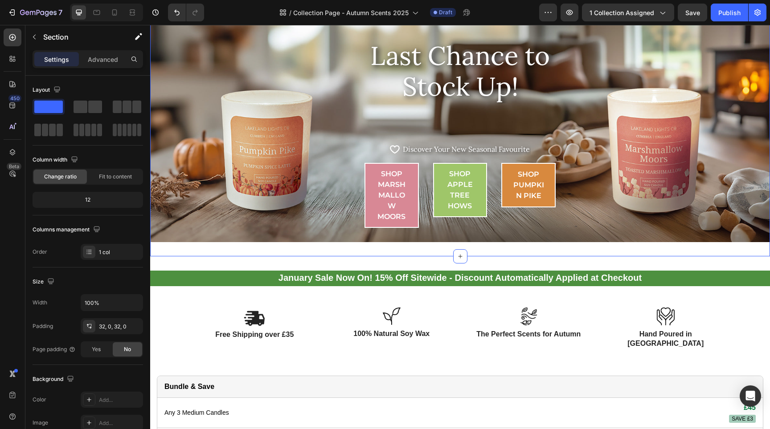
scroll to position [32, 0]
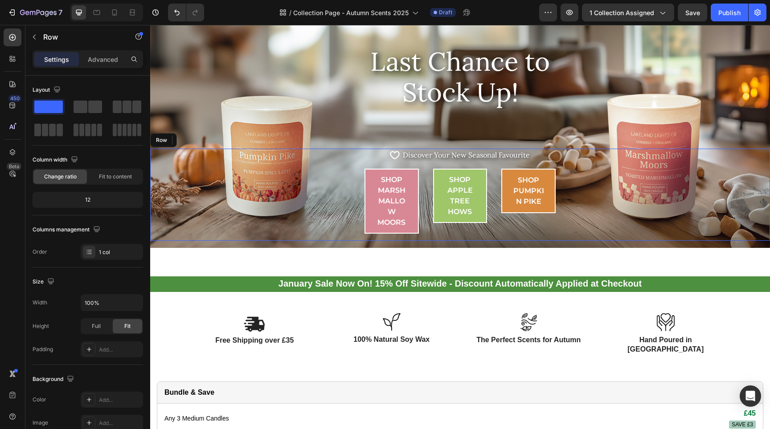
click at [437, 235] on div "Icon Icon List Hoz Discover Your New Seasonal Favourite Text block Icon List Sh…" at bounding box center [460, 195] width 620 height 92
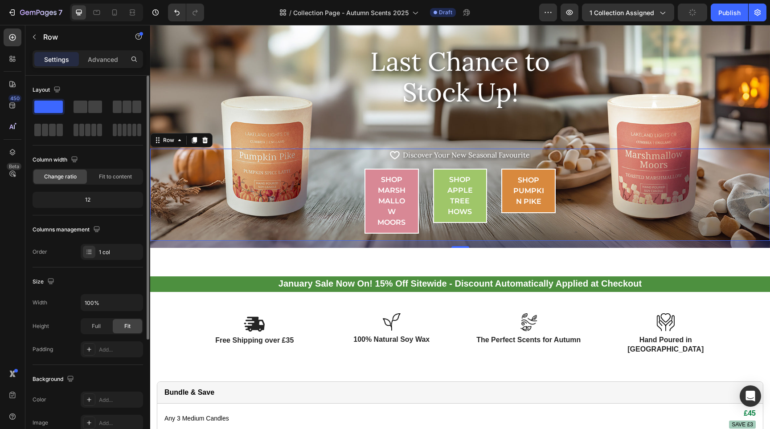
click at [118, 184] on div "Change ratio Fit to content" at bounding box center [88, 177] width 110 height 16
click at [116, 180] on span "Fit to content" at bounding box center [115, 177] width 33 height 8
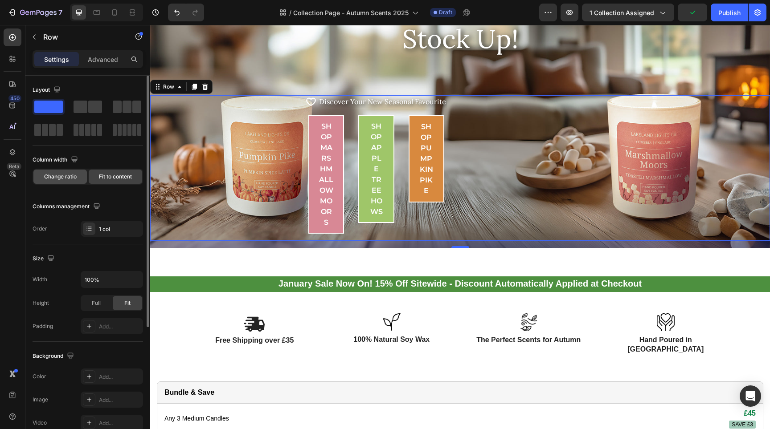
click at [59, 178] on span "Change ratio" at bounding box center [60, 177] width 33 height 8
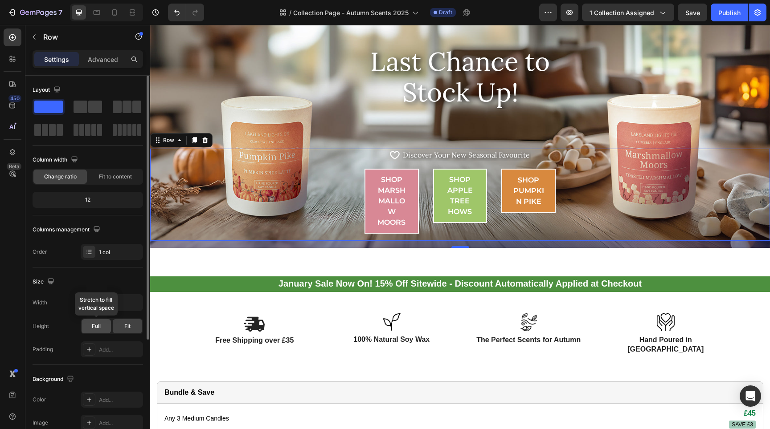
click at [92, 322] on div "Full" at bounding box center [96, 326] width 29 height 14
click at [123, 328] on div "Fit" at bounding box center [127, 326] width 29 height 14
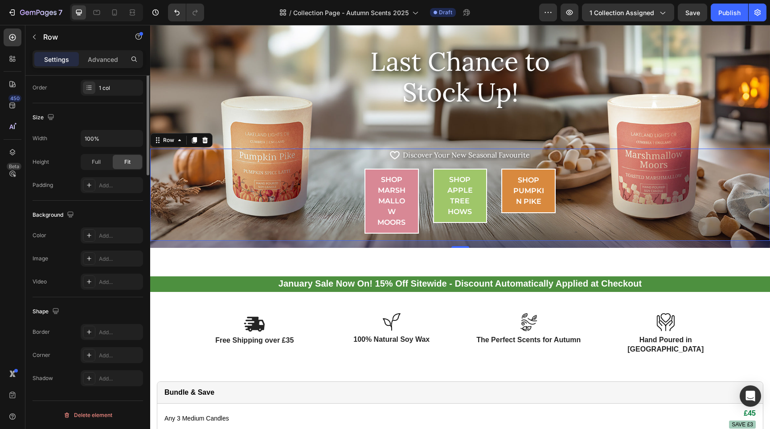
scroll to position [0, 0]
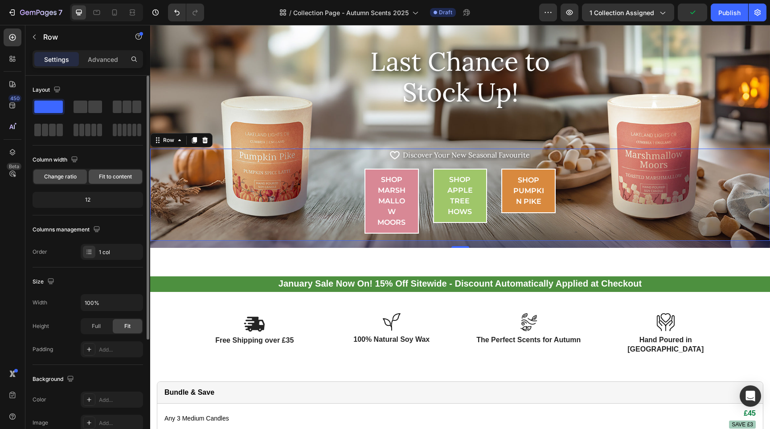
click at [116, 175] on span "Fit to content" at bounding box center [115, 177] width 33 height 8
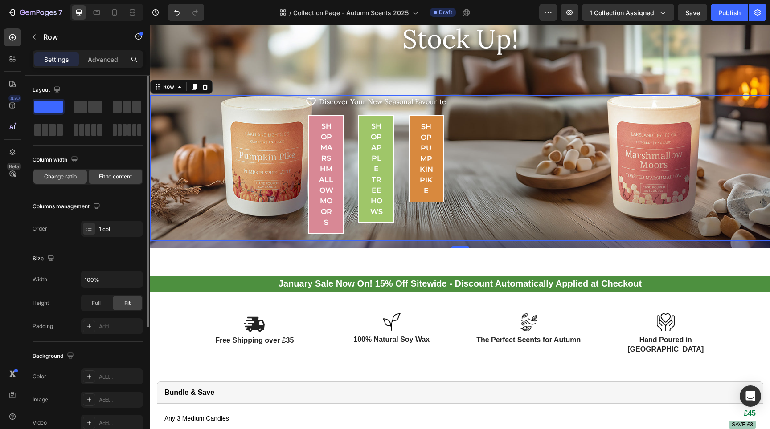
click at [61, 176] on span "Change ratio" at bounding box center [60, 177] width 33 height 8
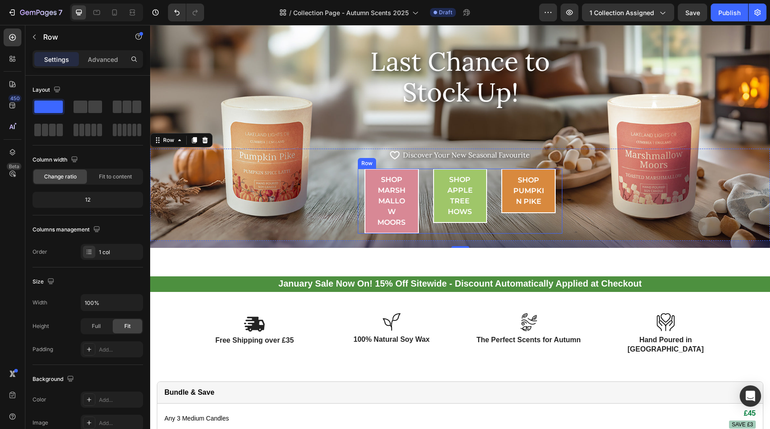
click at [358, 203] on div "Shop Marshmallow Moors Button Shop APPLE TREE HOWS Button Shop Pumpkin Pike But…" at bounding box center [460, 201] width 204 height 65
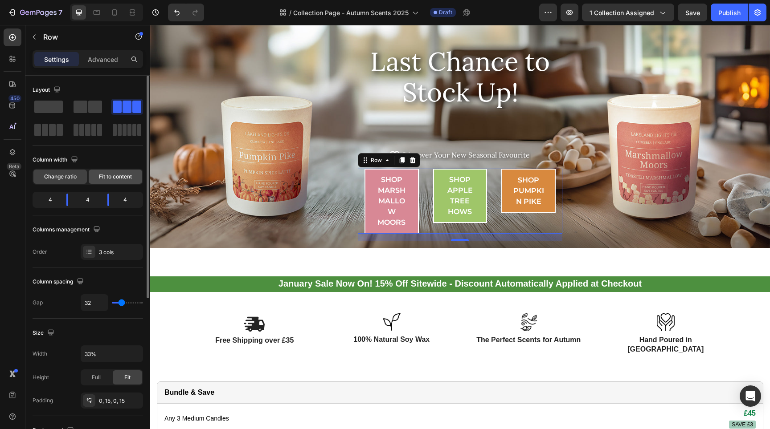
click at [103, 181] on div "Fit to content" at bounding box center [115, 177] width 53 height 14
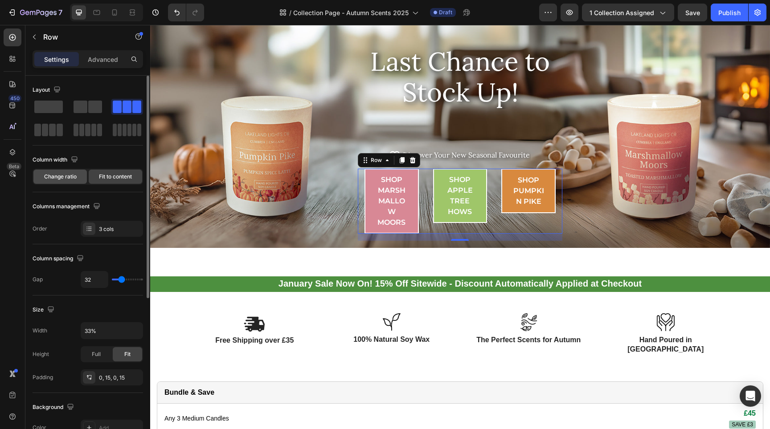
click at [54, 178] on span "Change ratio" at bounding box center [60, 177] width 33 height 8
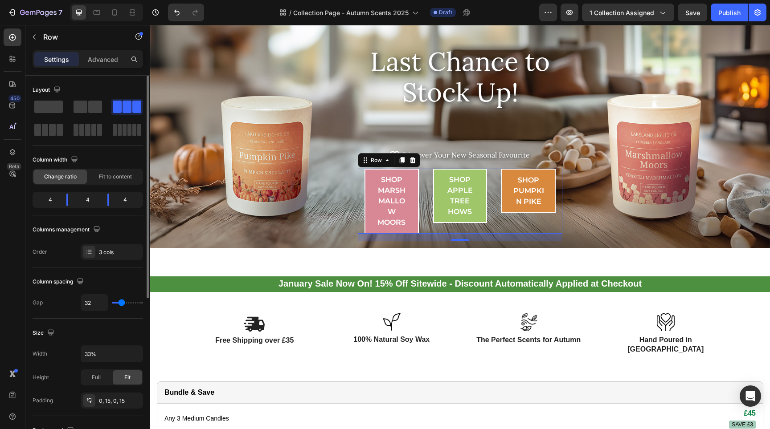
type input "26"
type input "45"
drag, startPoint x: 119, startPoint y: 303, endPoint x: 123, endPoint y: 304, distance: 4.5
type input "45"
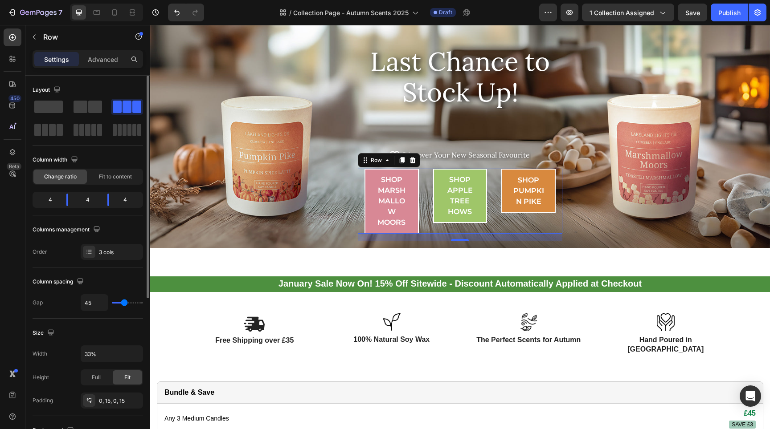
click at [123, 304] on input "range" at bounding box center [127, 303] width 31 height 2
type input "43"
type input "41"
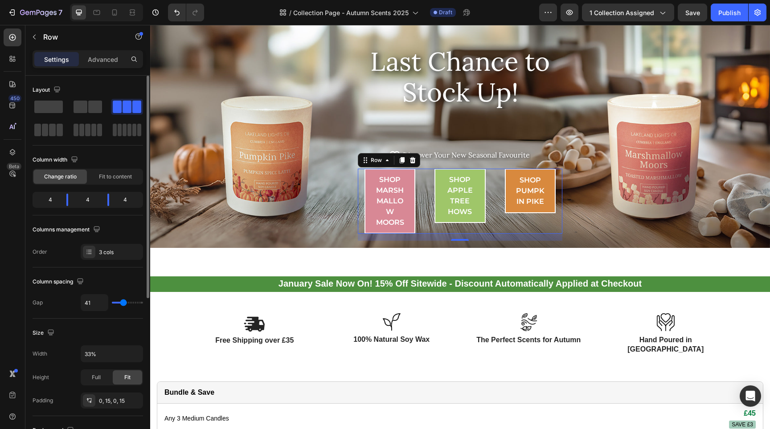
type input "39"
type input "37"
type input "35"
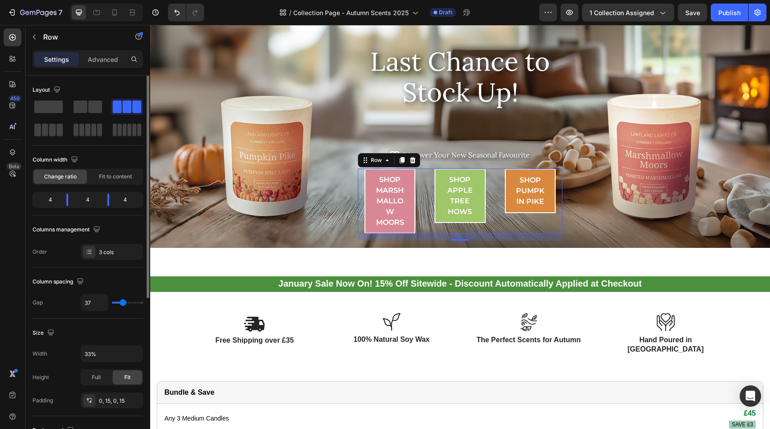
type input "35"
type input "33"
type input "31"
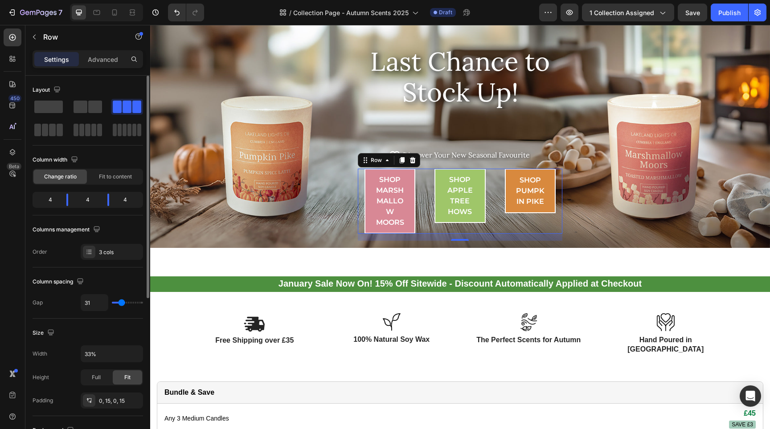
type input "28"
type input "26"
type input "24"
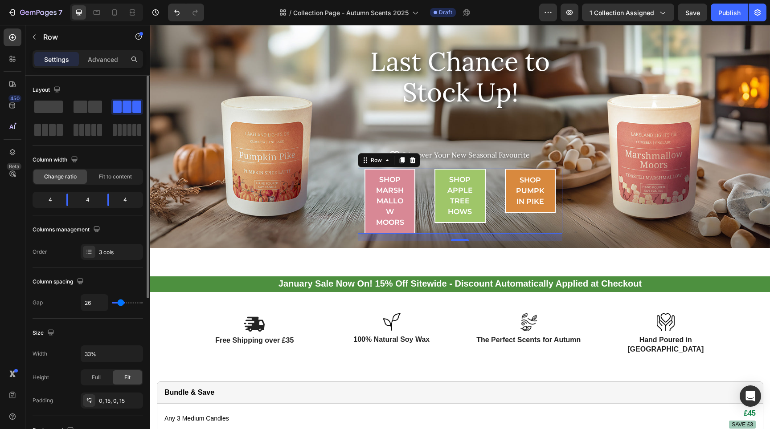
type input "24"
type input "22"
type input "20"
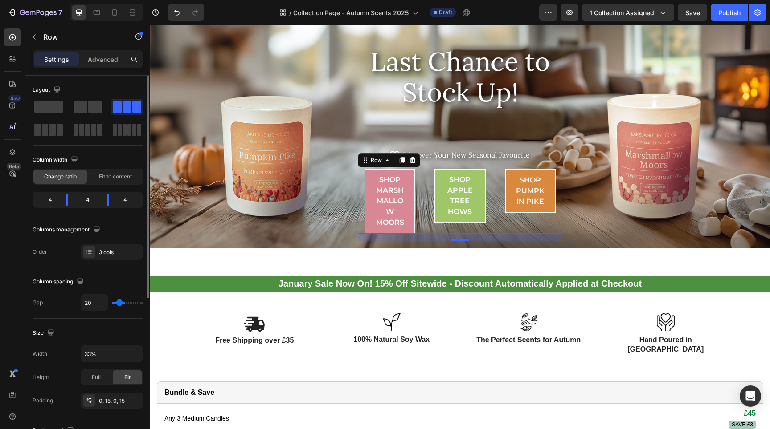
type input "18"
type input "16"
type input "14"
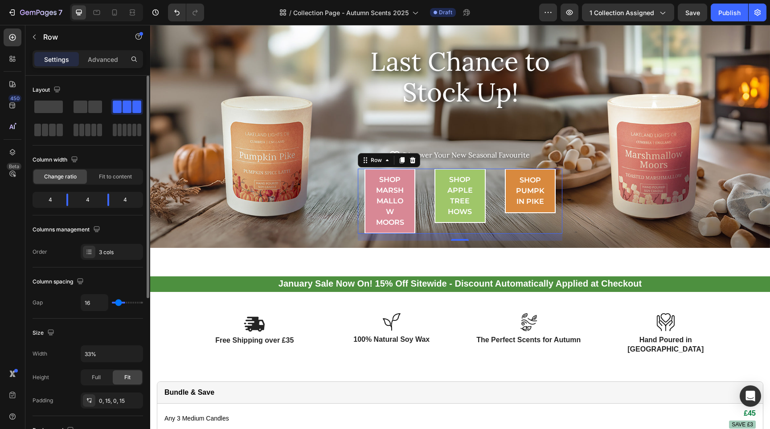
type input "14"
type input "12"
type input "9"
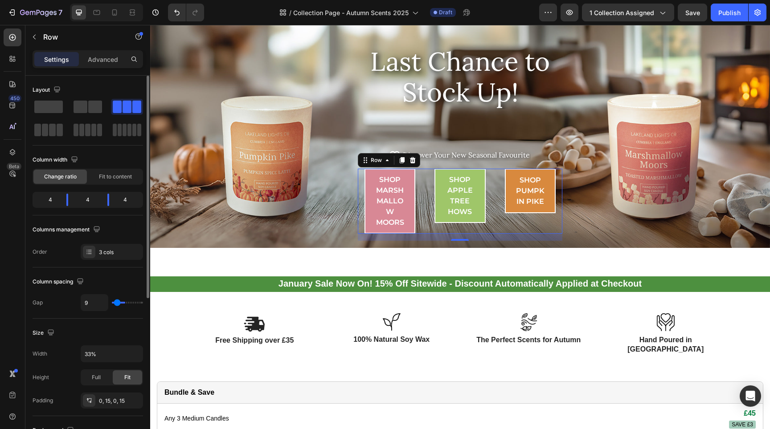
type input "5"
type input "1"
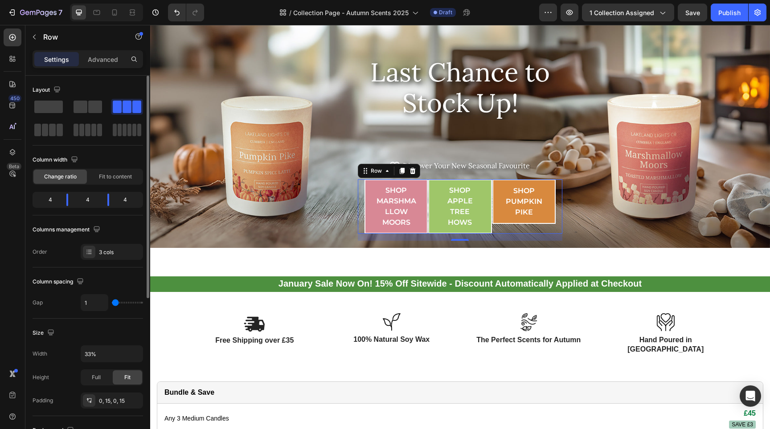
type input "0"
type input "1"
type input "3"
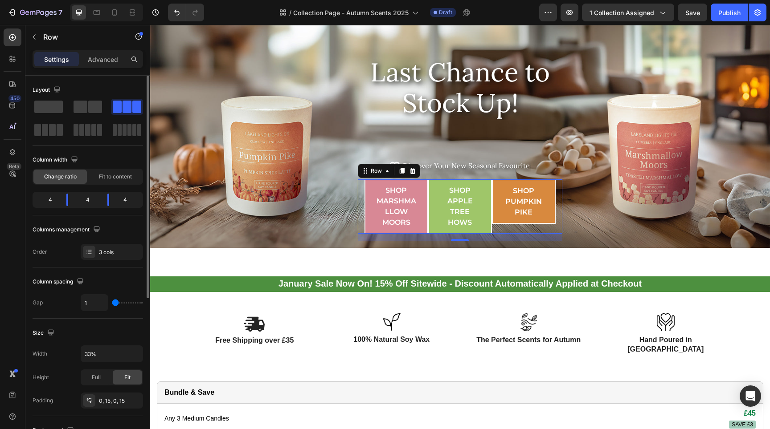
type input "3"
type input "5"
type input "7"
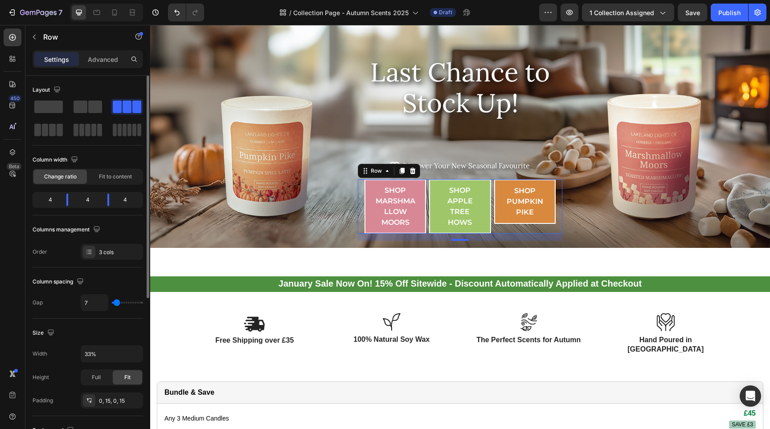
type input "9"
type input "12"
type input "14"
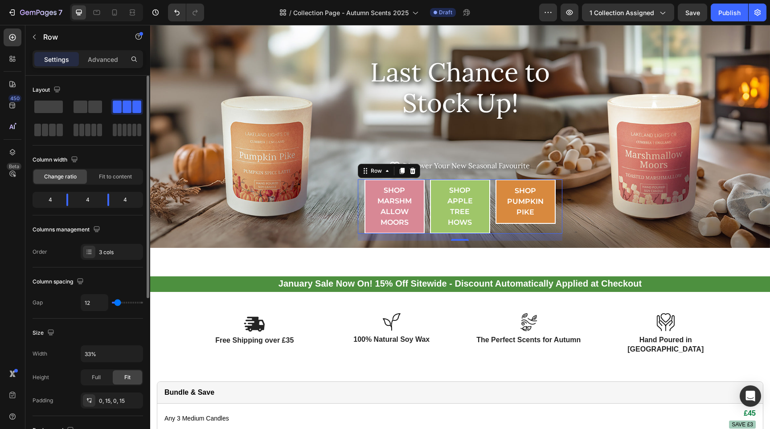
type input "14"
type input "16"
type input "18"
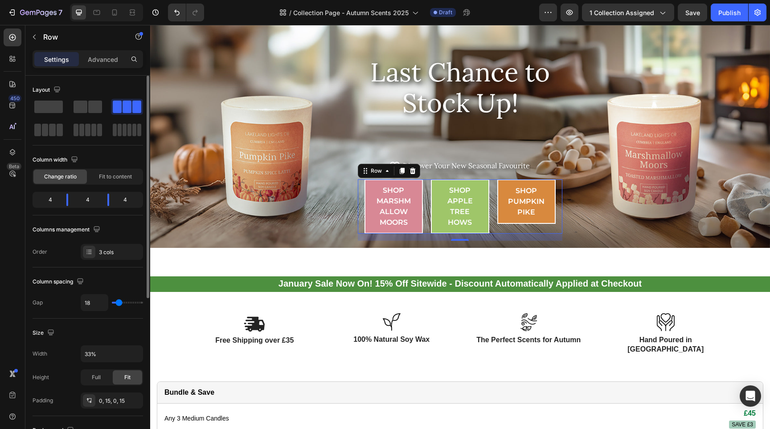
type input "20"
type input "22"
type input "20"
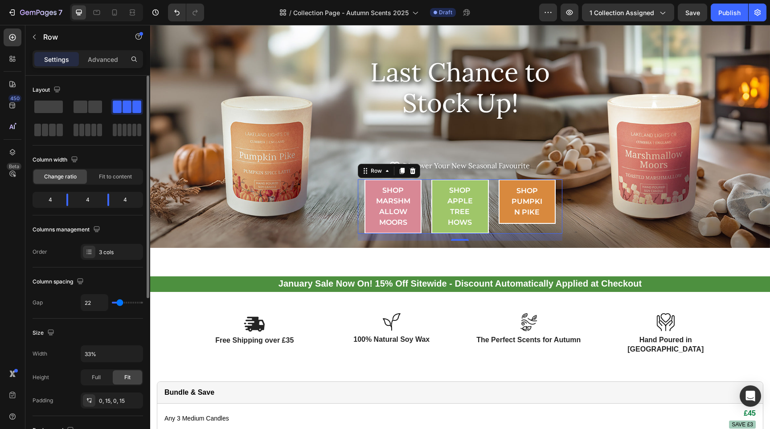
type input "20"
type input "18"
type input "16"
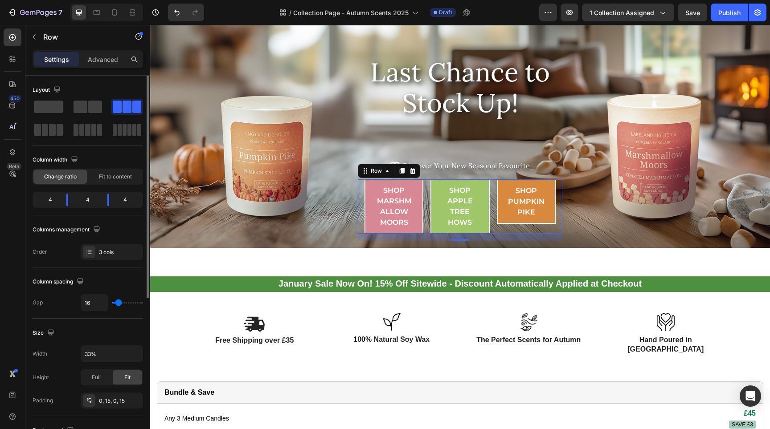
type input "18"
type input "20"
drag, startPoint x: 123, startPoint y: 304, endPoint x: 118, endPoint y: 304, distance: 5.3
type input "20"
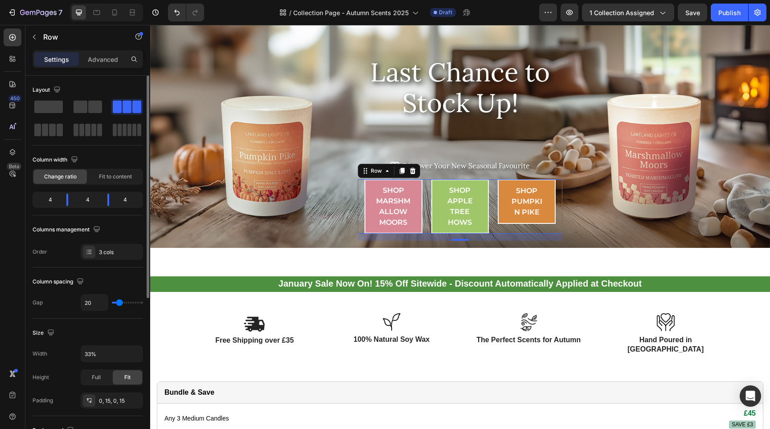
click at [118, 304] on input "range" at bounding box center [127, 303] width 31 height 2
click at [102, 381] on div "Full" at bounding box center [96, 378] width 29 height 14
click at [123, 379] on div "Fit" at bounding box center [127, 378] width 29 height 14
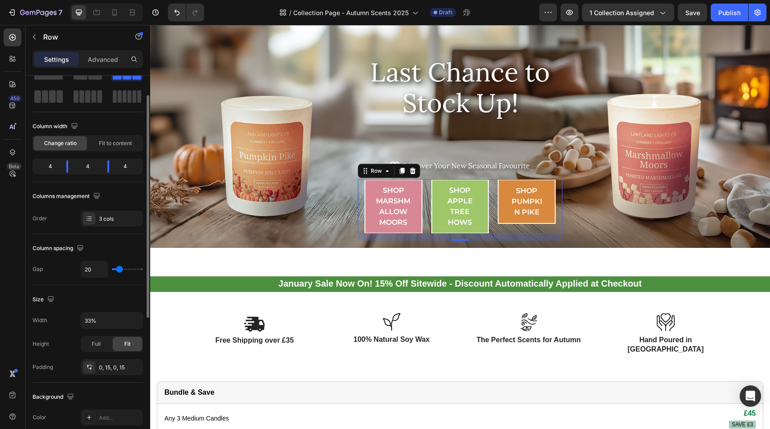
scroll to position [39, 0]
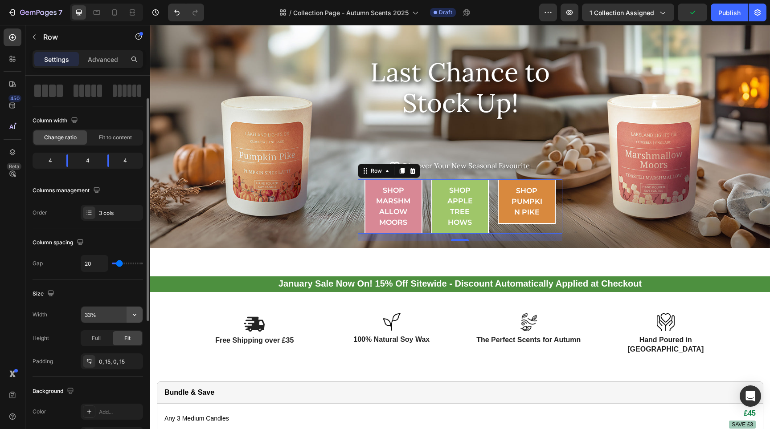
click at [132, 314] on icon "button" at bounding box center [134, 314] width 9 height 9
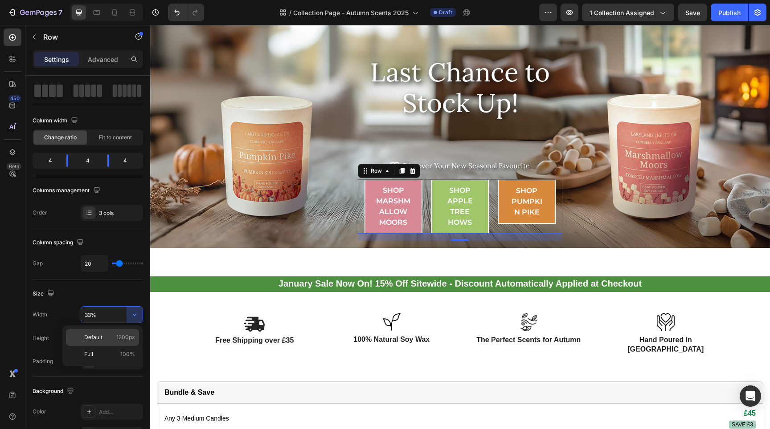
click at [104, 346] on div "Default 1200px" at bounding box center [102, 354] width 73 height 17
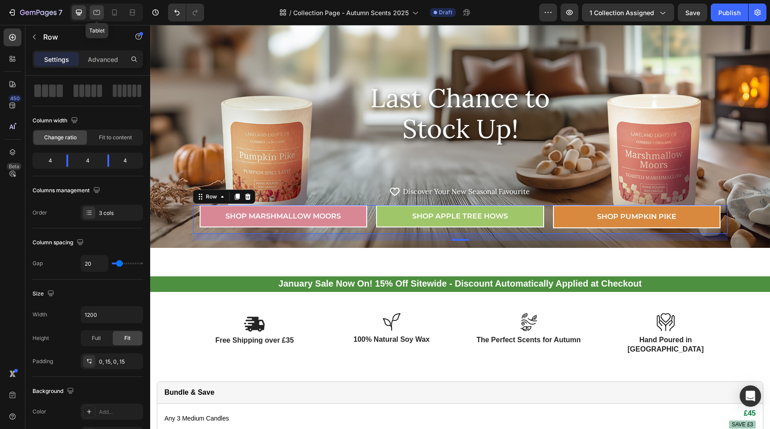
click at [94, 14] on icon at bounding box center [97, 12] width 7 height 5
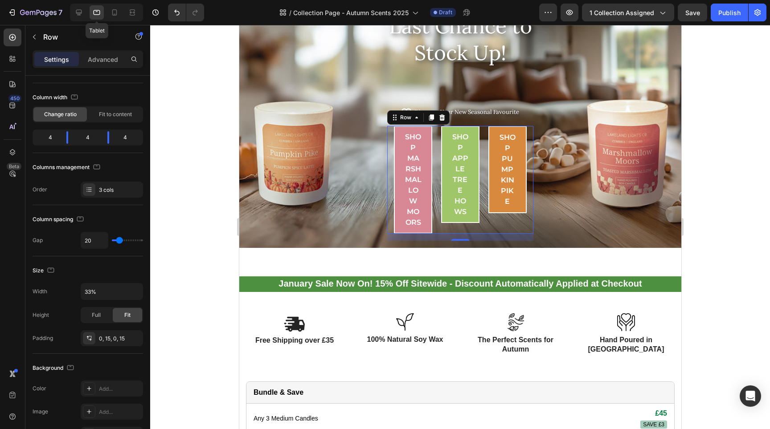
scroll to position [102, 0]
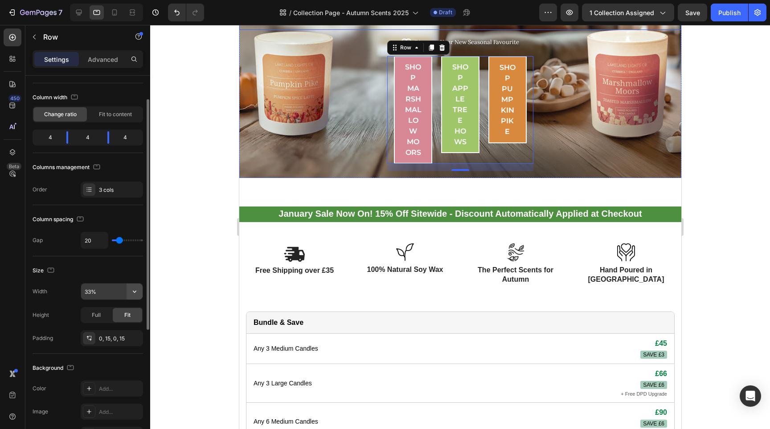
click at [135, 294] on icon "button" at bounding box center [134, 291] width 9 height 9
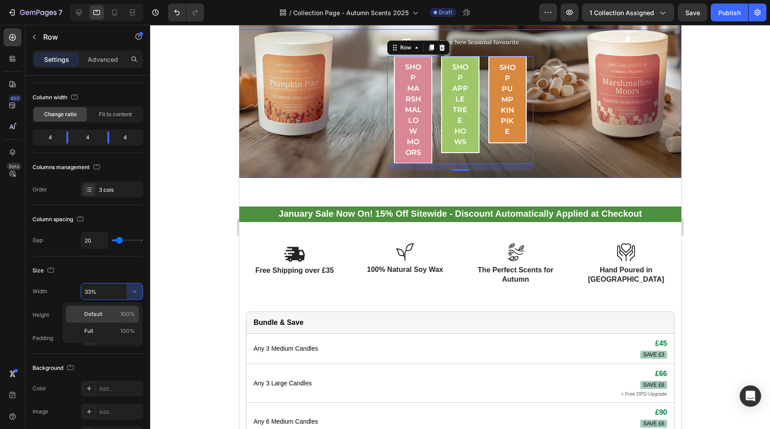
click at [128, 323] on div "Default 100%" at bounding box center [102, 331] width 73 height 17
type input "100%"
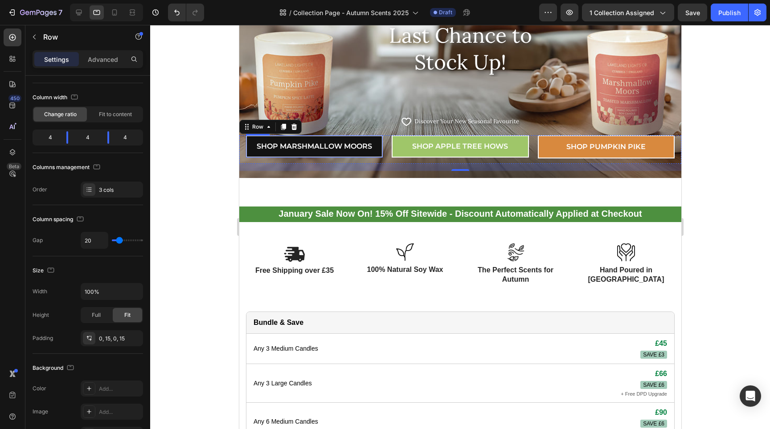
click at [375, 158] on link "Shop Marshmallow Moors" at bounding box center [313, 146] width 137 height 22
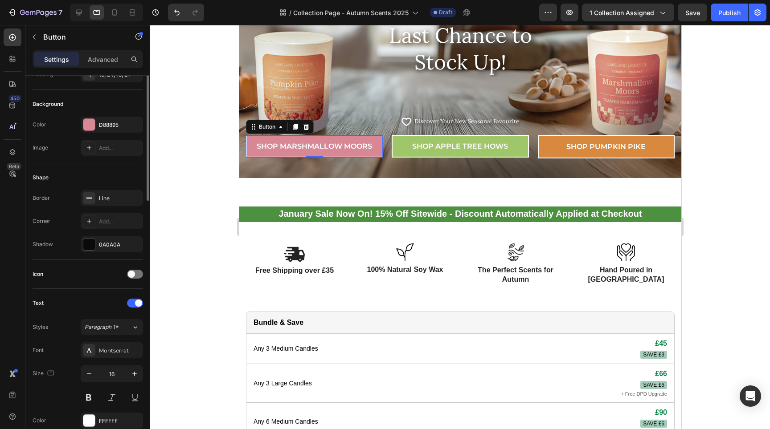
scroll to position [0, 0]
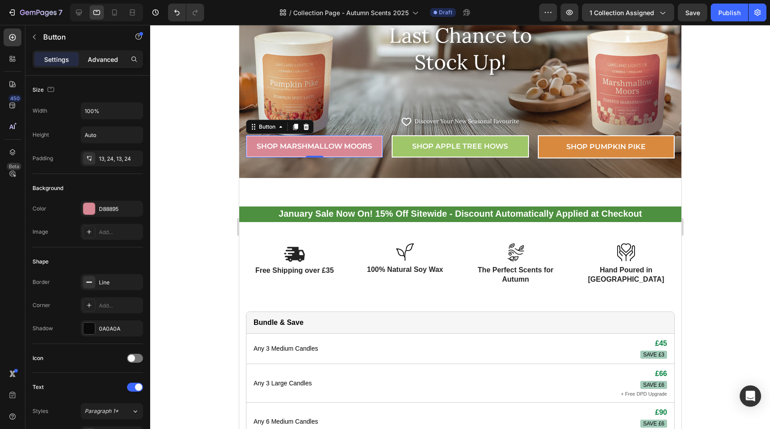
click at [102, 57] on p "Advanced" at bounding box center [103, 59] width 30 height 9
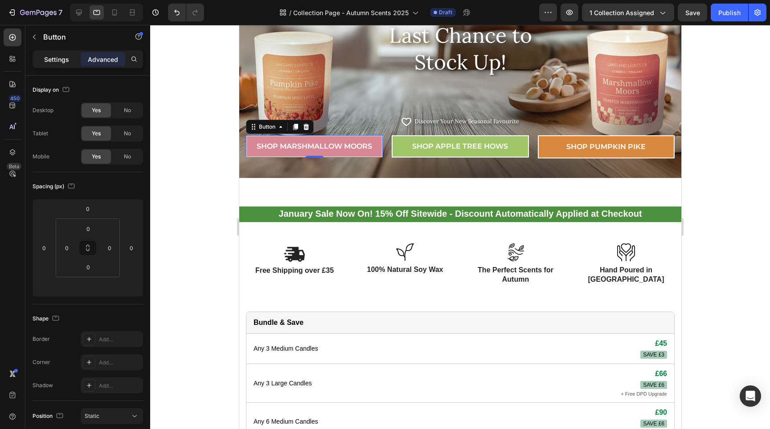
click at [50, 57] on p "Settings" at bounding box center [56, 59] width 25 height 9
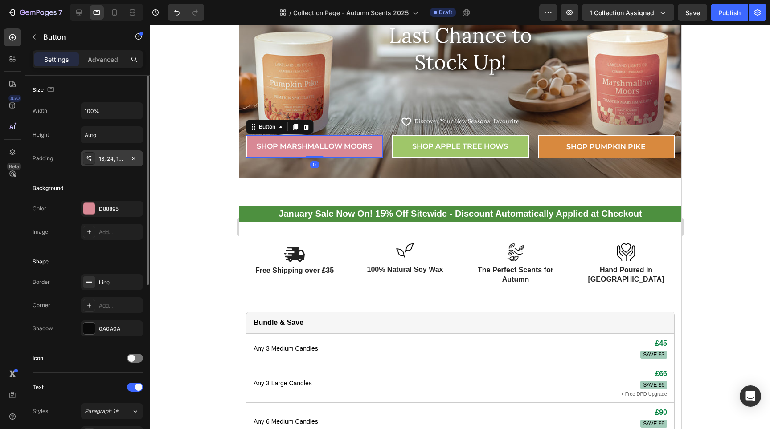
click at [122, 160] on div "13, 24, 13, 24" at bounding box center [112, 159] width 26 height 8
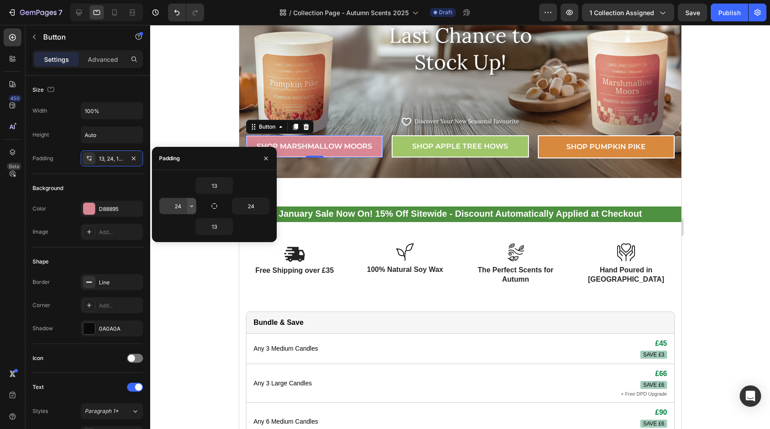
click at [192, 206] on icon "button" at bounding box center [191, 206] width 3 height 2
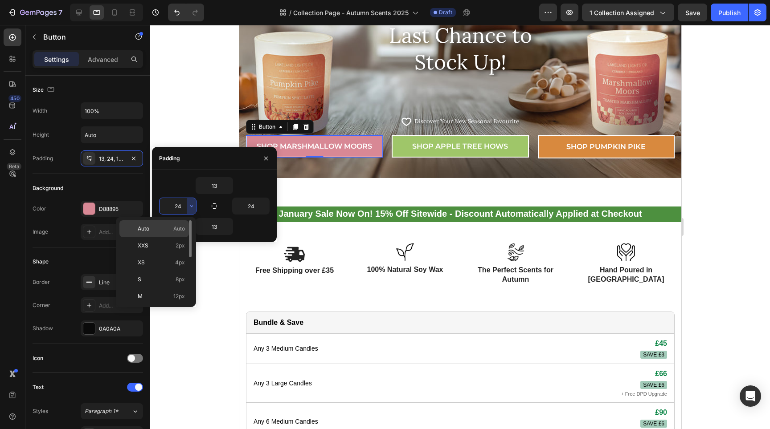
click at [169, 237] on div "Auto Auto" at bounding box center [153, 245] width 69 height 17
type input "Auto"
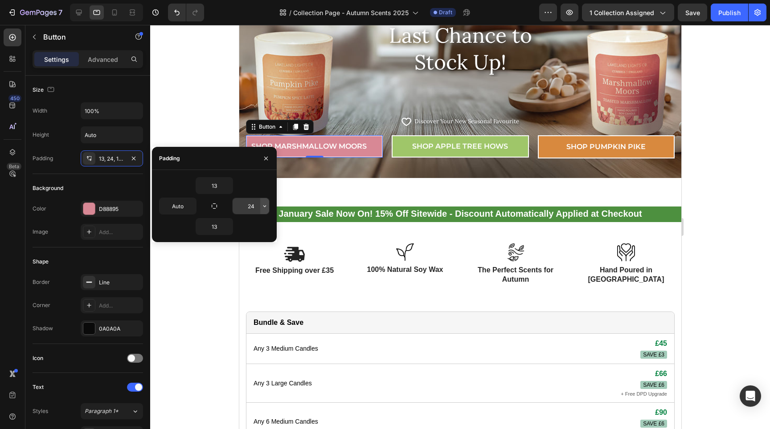
click at [267, 208] on icon "button" at bounding box center [264, 206] width 7 height 7
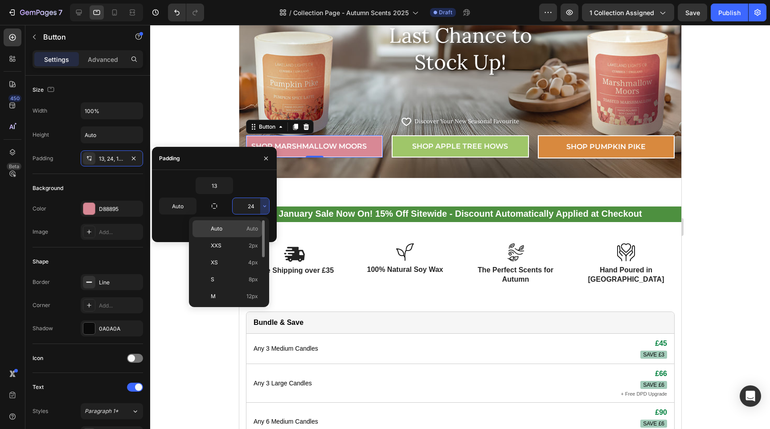
click at [257, 227] on span "Auto" at bounding box center [252, 229] width 12 height 8
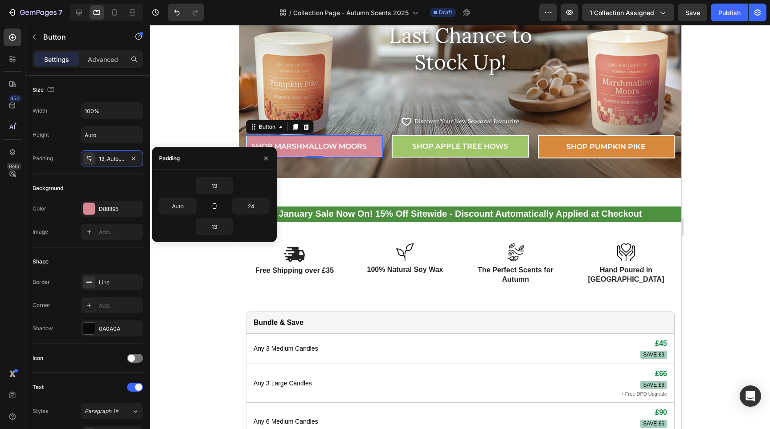
type input "Auto"
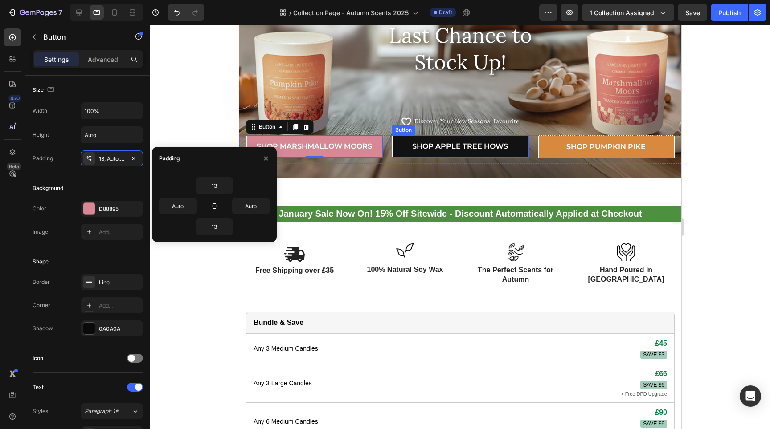
click at [397, 144] on link "Shop APPLE TREE HOWS" at bounding box center [459, 146] width 137 height 22
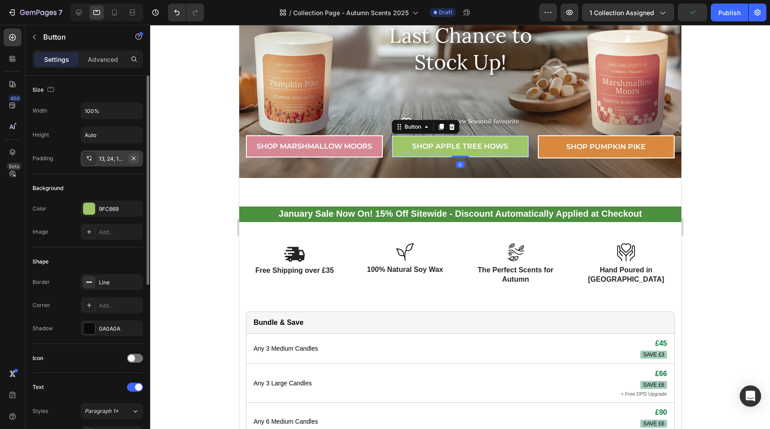
click at [129, 157] on button "button" at bounding box center [133, 158] width 11 height 11
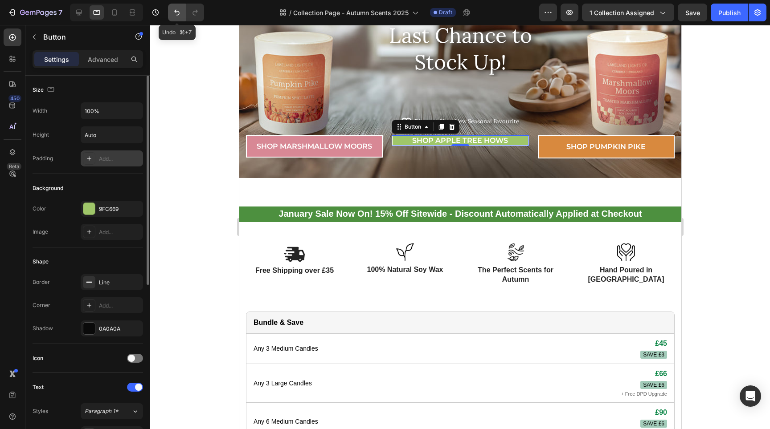
click at [178, 13] on icon "Undo/Redo" at bounding box center [176, 12] width 9 height 9
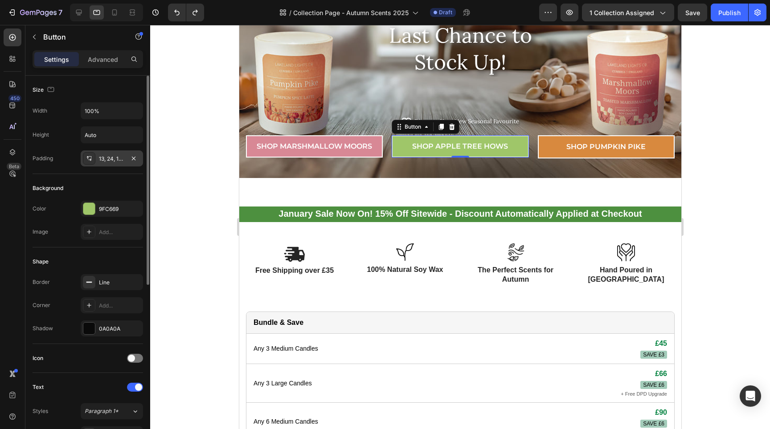
click at [112, 161] on div "13, 24, 13, 24" at bounding box center [112, 159] width 26 height 8
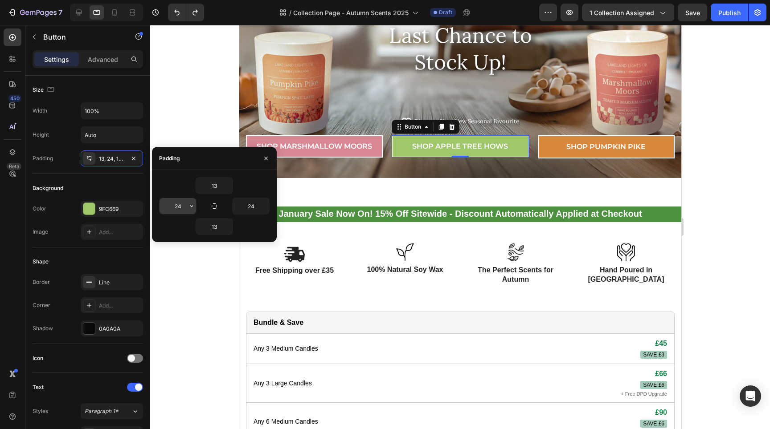
click at [193, 211] on button "button" at bounding box center [191, 206] width 9 height 16
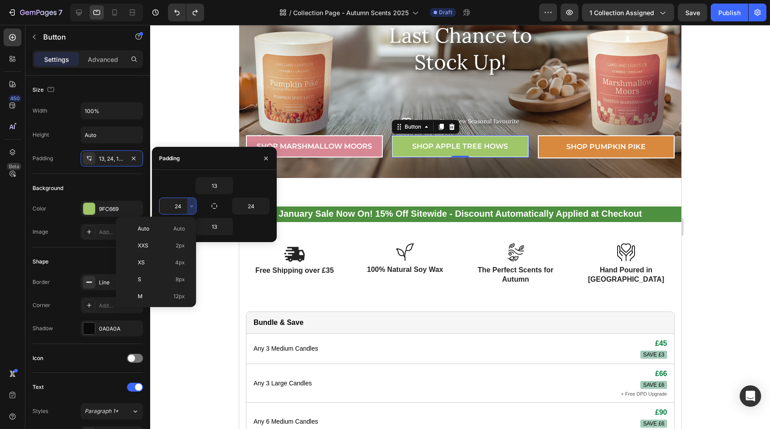
drag, startPoint x: 174, startPoint y: 232, endPoint x: 187, endPoint y: 230, distance: 13.0
click at [174, 232] on span "Auto" at bounding box center [179, 229] width 12 height 8
type input "Auto"
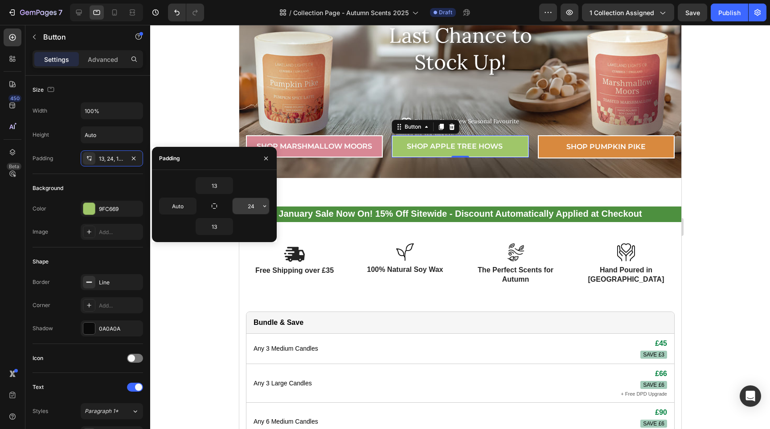
click at [250, 206] on input "24" at bounding box center [251, 206] width 37 height 16
click at [263, 208] on icon "button" at bounding box center [264, 206] width 7 height 7
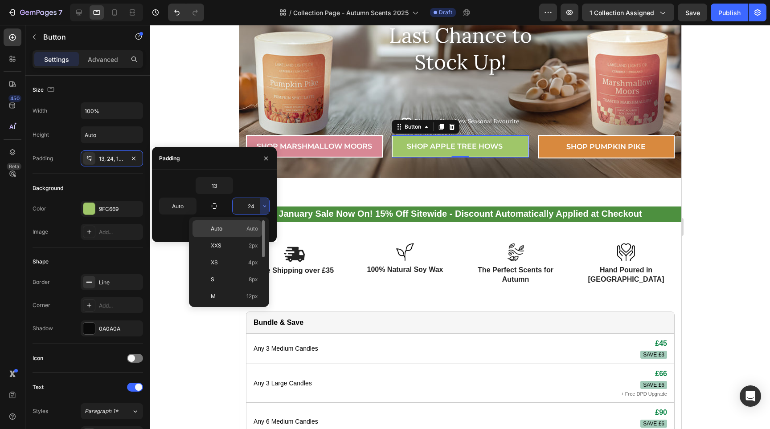
click at [247, 228] on span "Auto" at bounding box center [252, 229] width 12 height 8
type input "Auto"
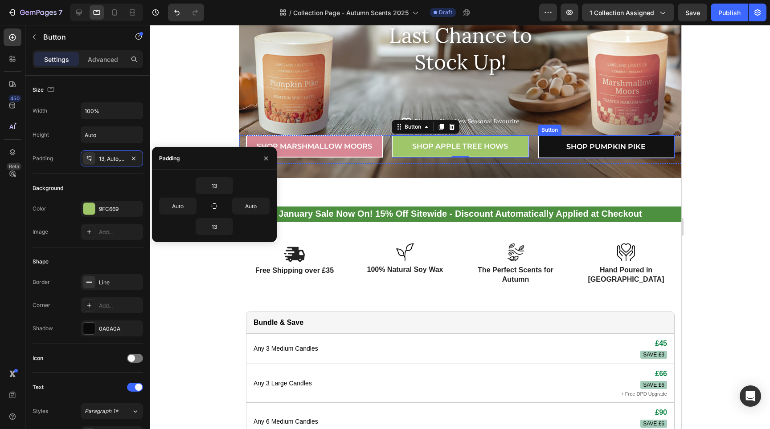
click at [546, 152] on link "Shop Pumpkin Pike" at bounding box center [605, 146] width 137 height 23
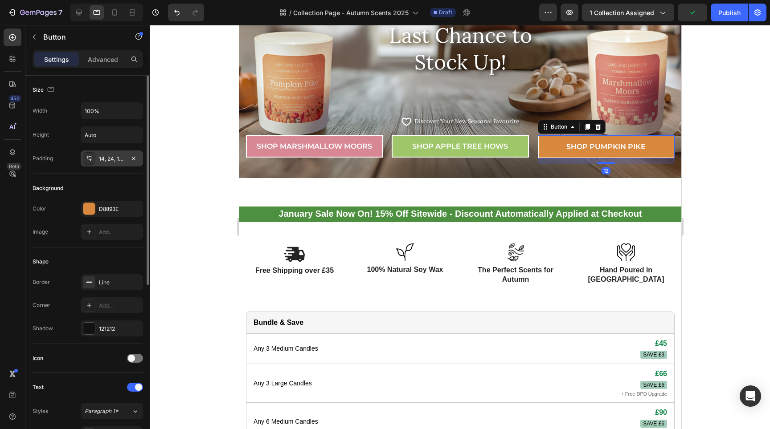
click at [125, 159] on div "14, 24, 14, 24" at bounding box center [112, 159] width 62 height 16
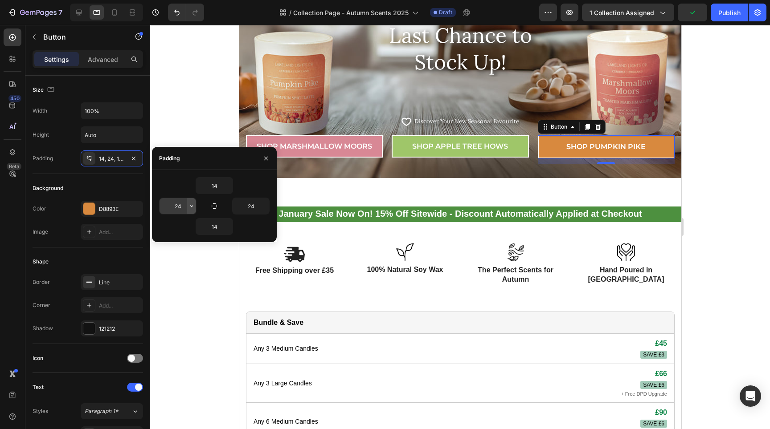
click at [193, 204] on icon "button" at bounding box center [191, 206] width 7 height 7
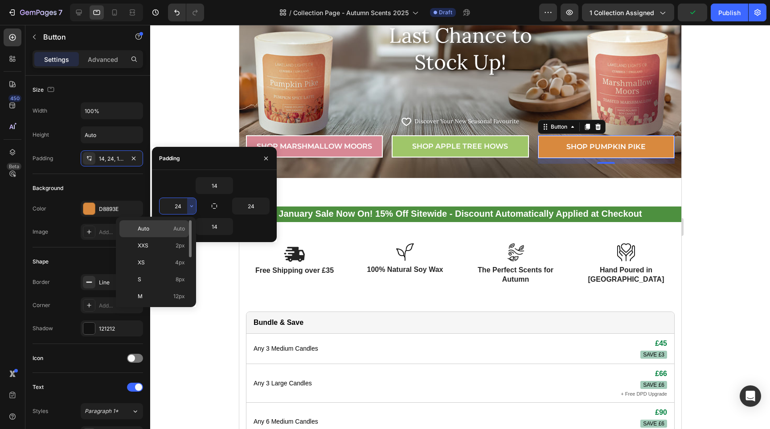
click at [176, 237] on div "Auto Auto" at bounding box center [153, 245] width 69 height 17
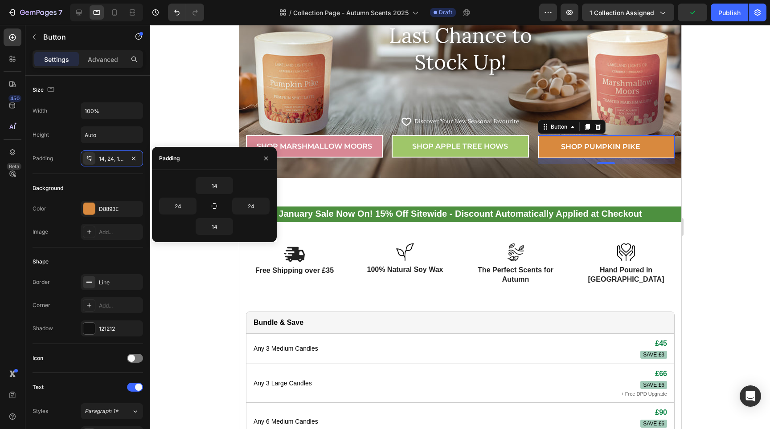
type input "Auto"
click at [254, 204] on input "24" at bounding box center [251, 206] width 37 height 16
click at [263, 205] on icon "button" at bounding box center [264, 206] width 7 height 7
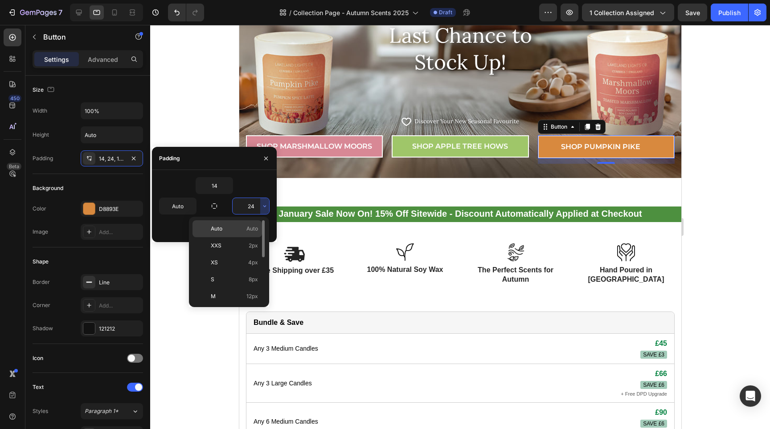
click at [241, 226] on p "Auto Auto" at bounding box center [234, 229] width 47 height 8
type input "Auto"
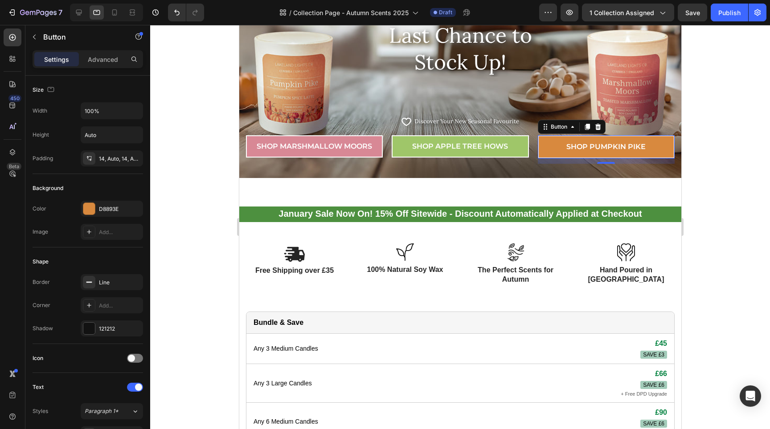
click at [717, 152] on div at bounding box center [460, 227] width 620 height 404
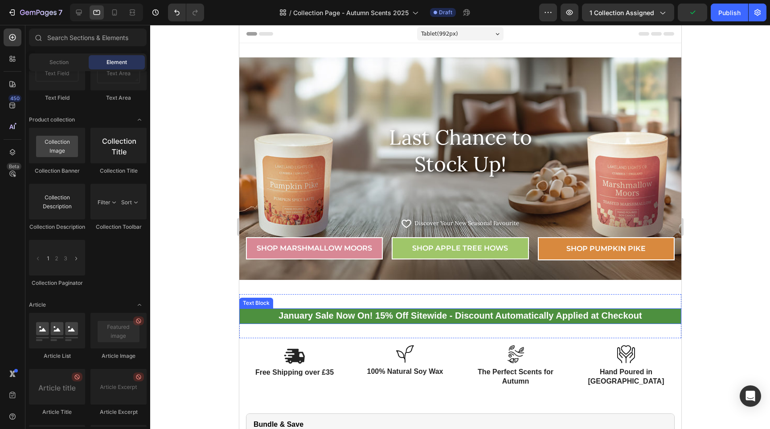
click at [440, 315] on strong "January Sale Now On! 15% Off Sitewide - Discount Automatically Applied at Check…" at bounding box center [459, 316] width 363 height 10
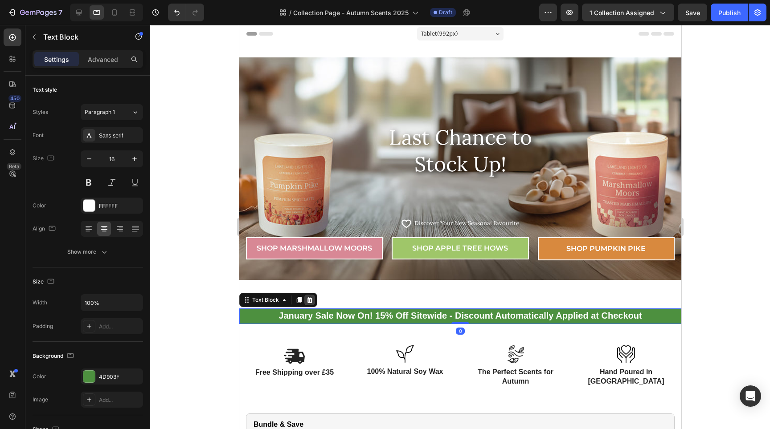
click at [313, 301] on div at bounding box center [309, 300] width 11 height 11
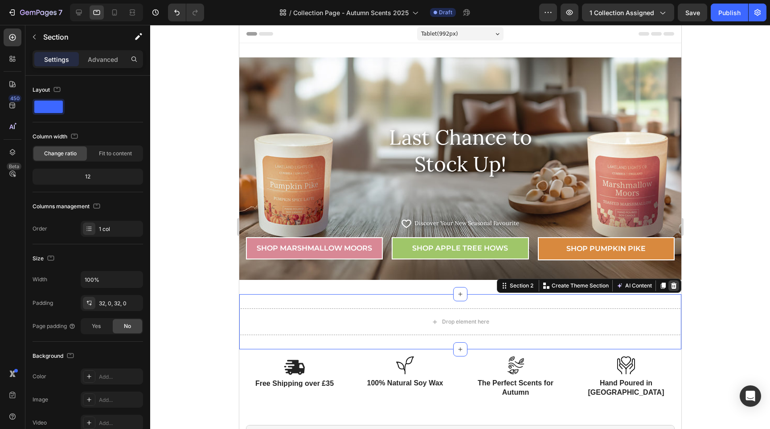
click at [670, 286] on icon at bounding box center [673, 285] width 7 height 7
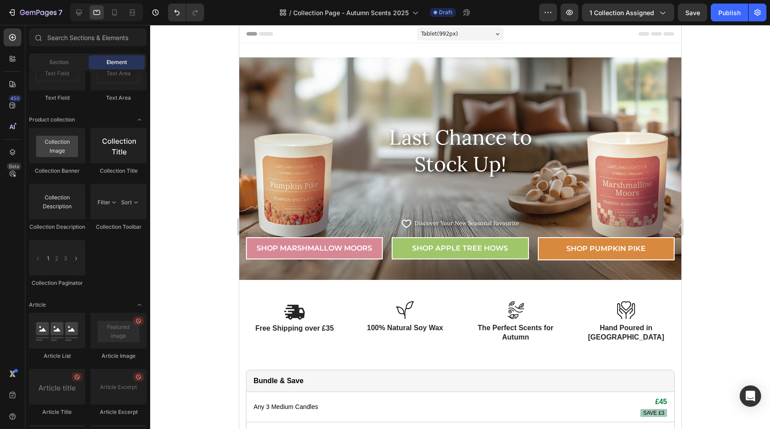
click at [721, 336] on div at bounding box center [460, 227] width 620 height 404
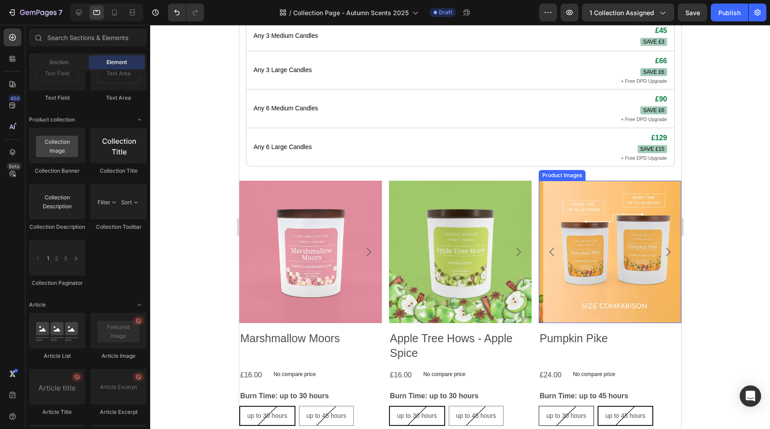
scroll to position [417, 0]
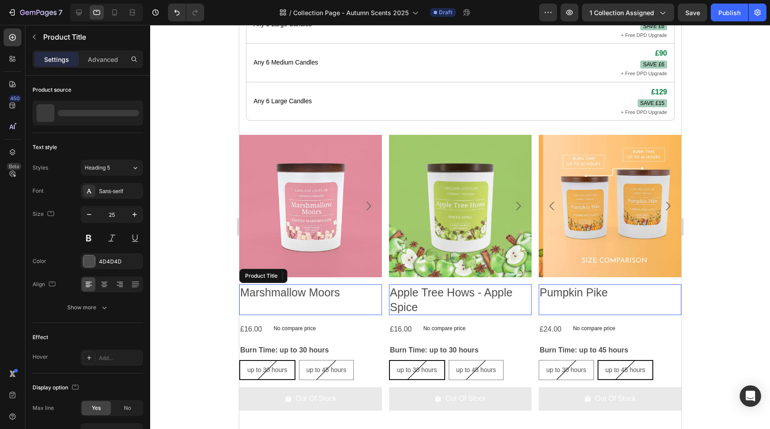
click at [358, 293] on h2 "Marshmallow Moors" at bounding box center [310, 293] width 143 height 16
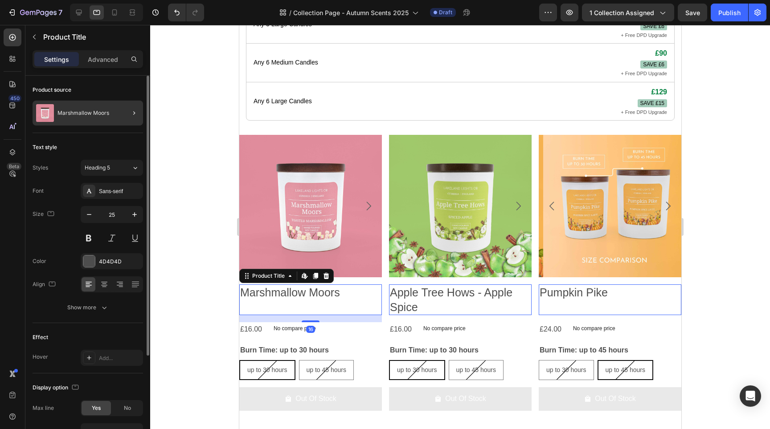
click at [123, 115] on div at bounding box center [130, 113] width 25 height 25
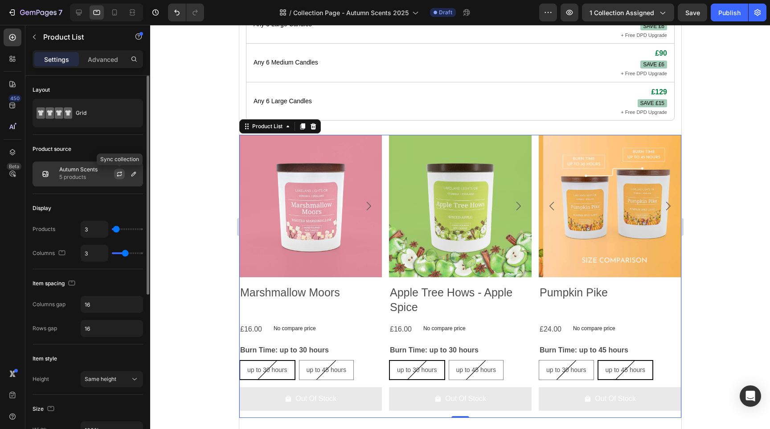
click at [117, 173] on icon "button" at bounding box center [119, 174] width 7 height 7
